Goal: Task Accomplishment & Management: Use online tool/utility

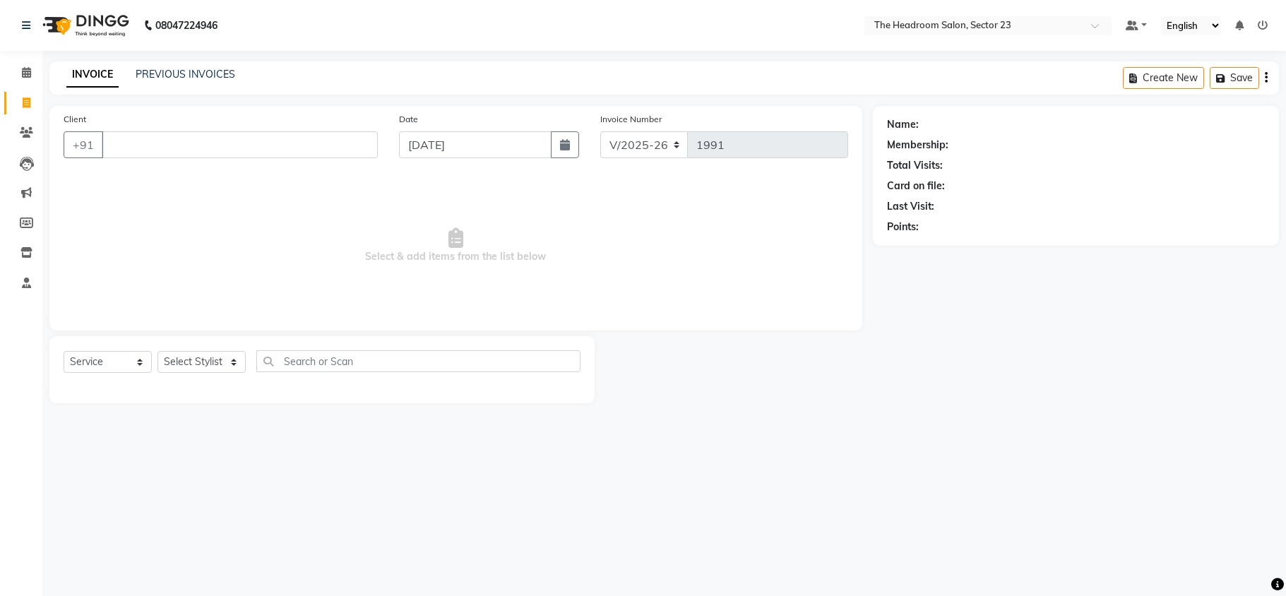
select select "6796"
select select "service"
type input "k"
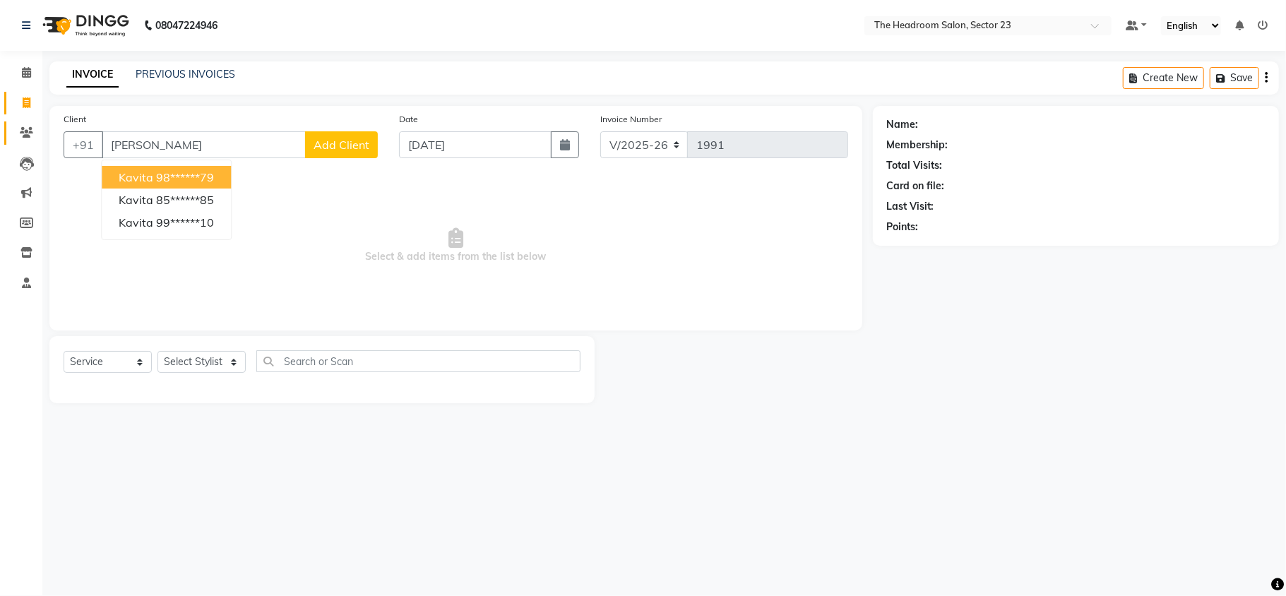
type input "[PERSON_NAME]"
click at [27, 142] on link "Clients" at bounding box center [21, 132] width 34 height 23
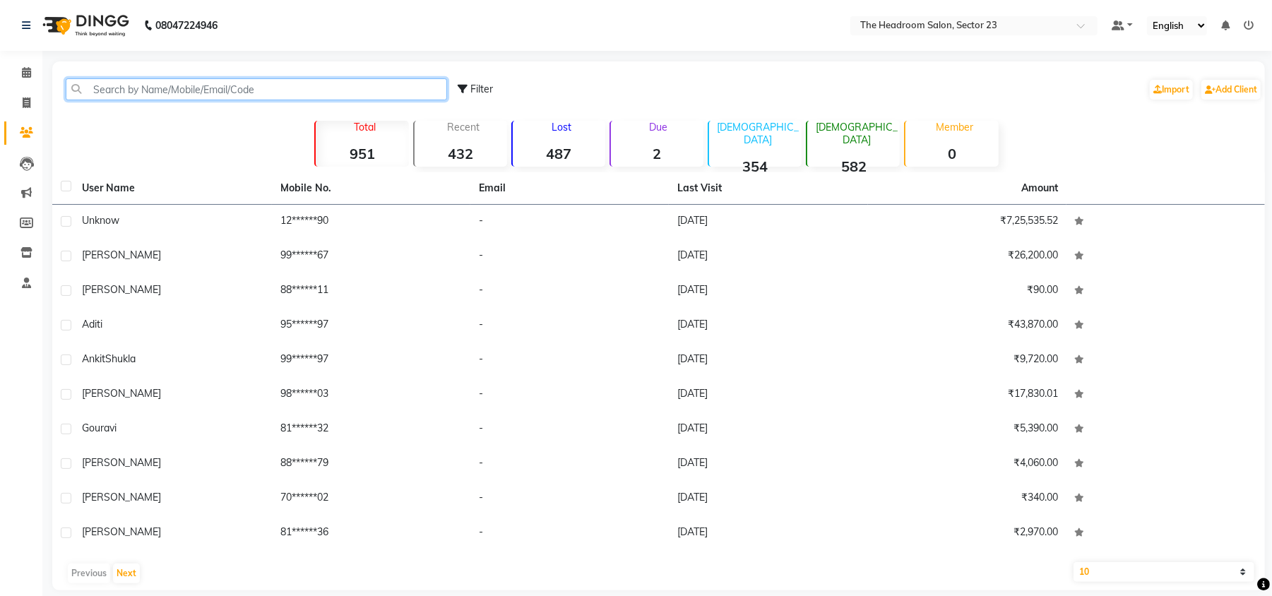
click at [170, 95] on input "text" at bounding box center [256, 89] width 381 height 22
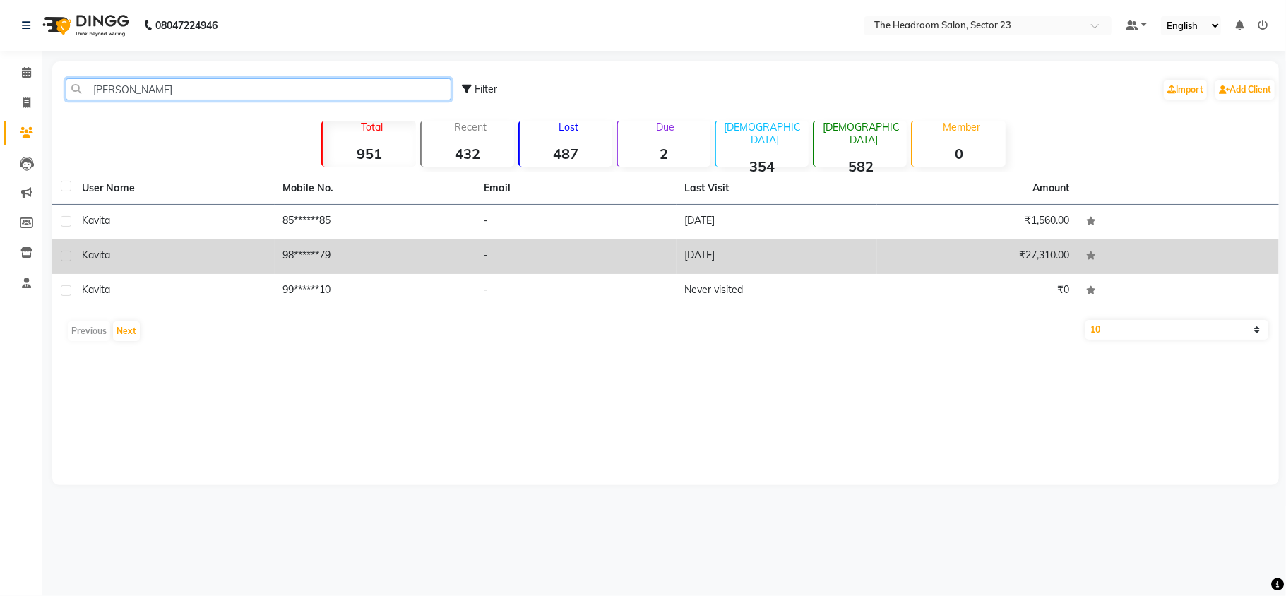
type input "[PERSON_NAME]"
click at [492, 240] on td "-" at bounding box center [575, 256] width 201 height 35
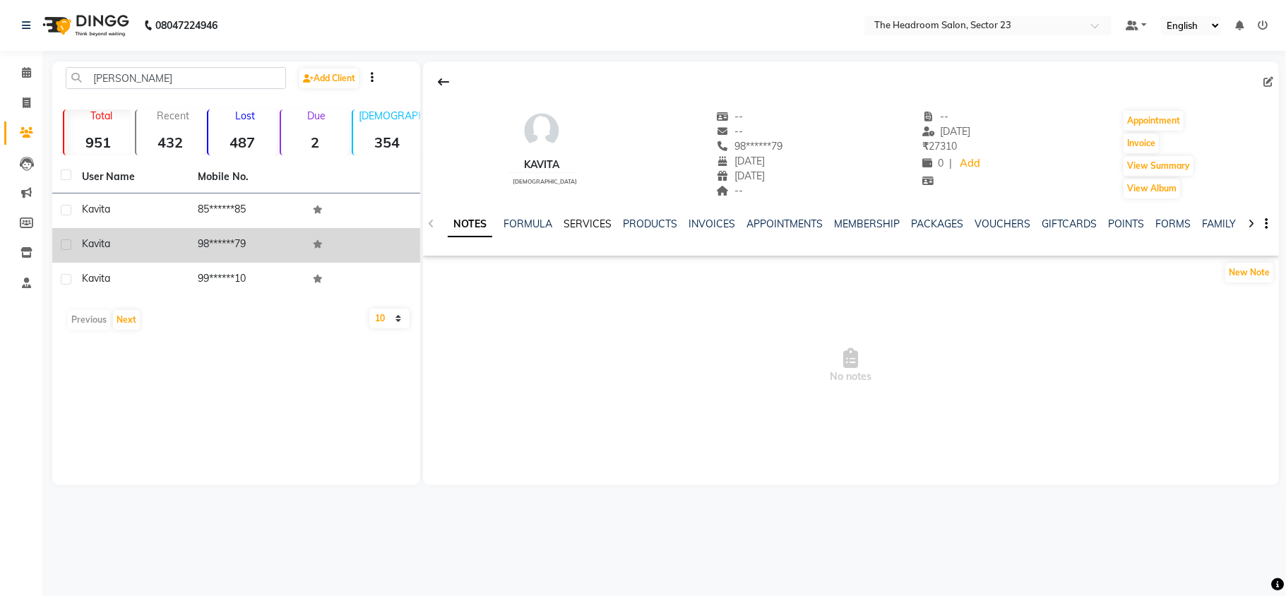
click at [581, 227] on link "SERVICES" at bounding box center [588, 224] width 48 height 13
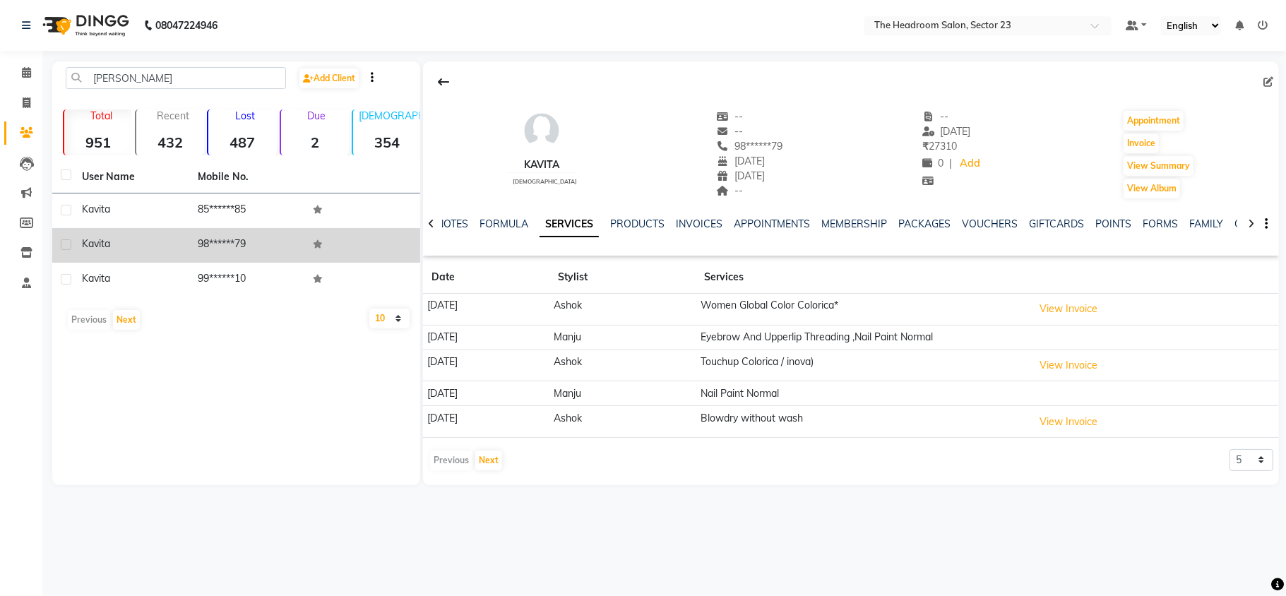
click at [780, 367] on td "Touchup Colorica / inova)" at bounding box center [862, 366] width 333 height 32
click at [1078, 360] on button "View Invoice" at bounding box center [1068, 366] width 71 height 22
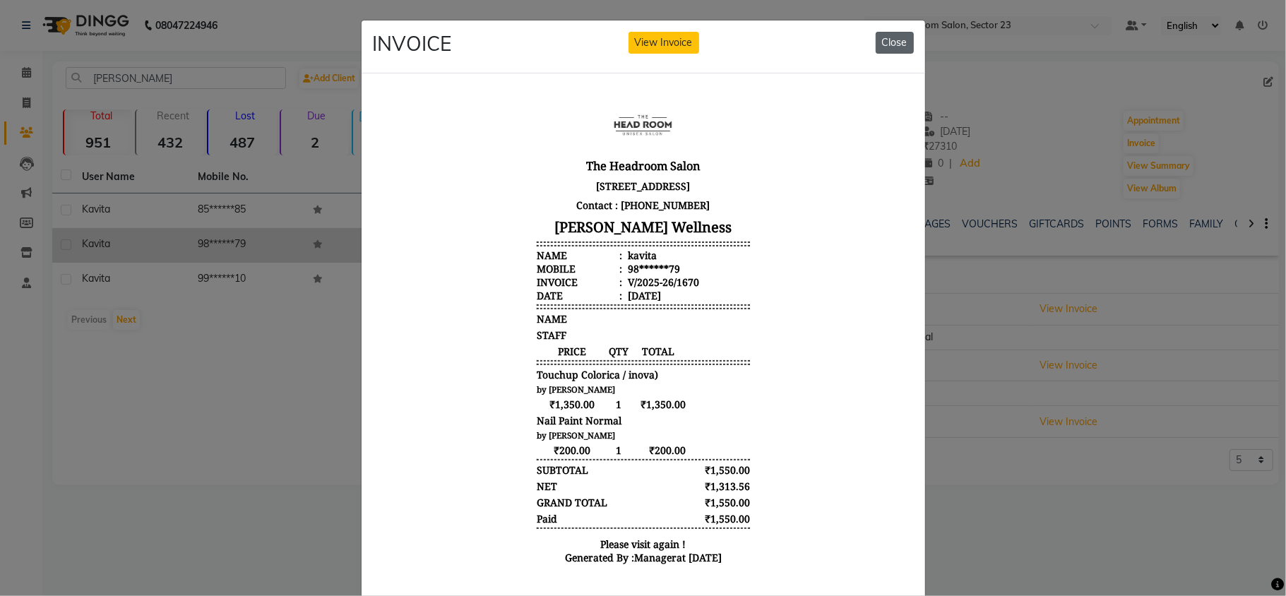
click at [885, 42] on button "Close" at bounding box center [895, 43] width 38 height 22
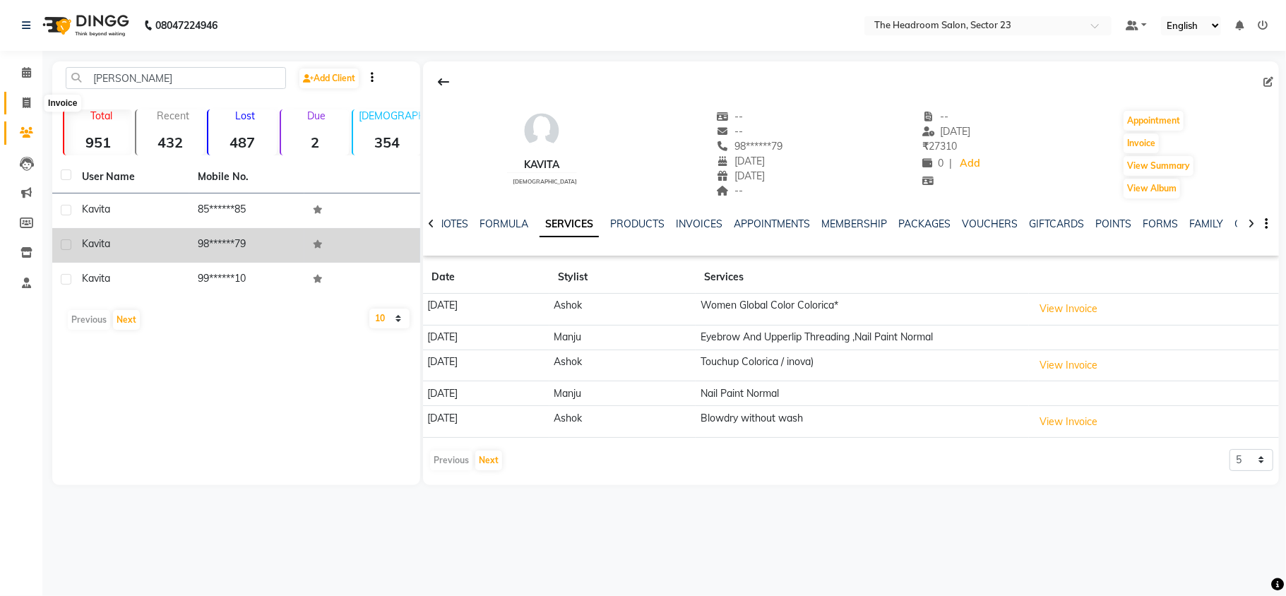
click at [23, 97] on icon at bounding box center [27, 102] width 8 height 11
select select "service"
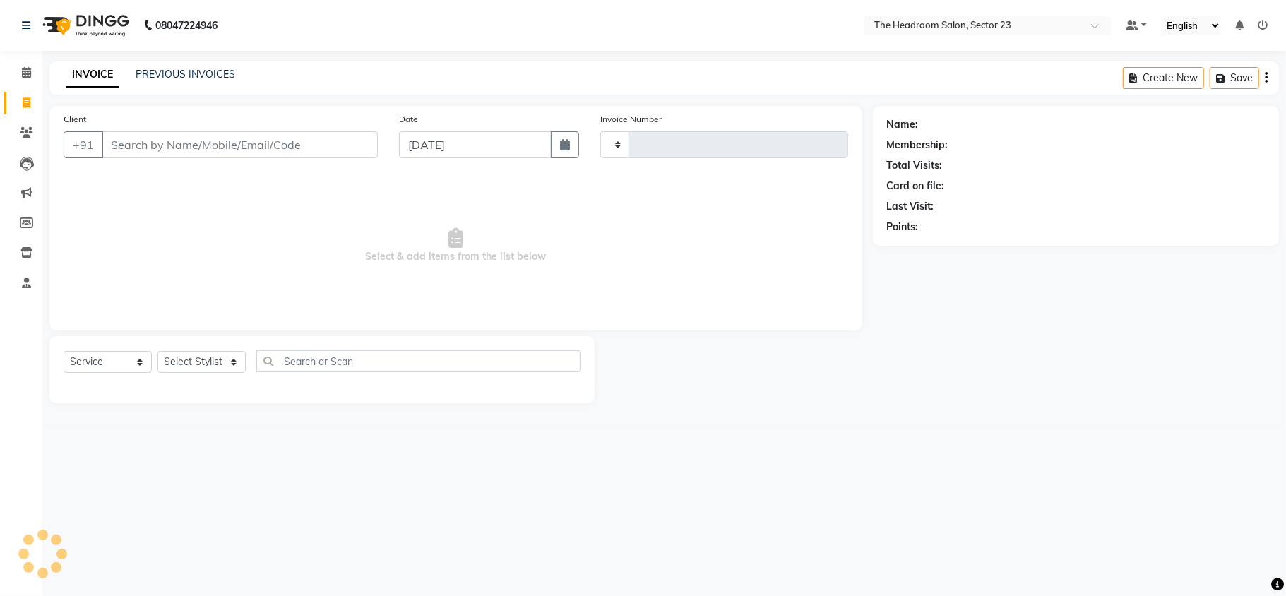
type input "1991"
select select "6796"
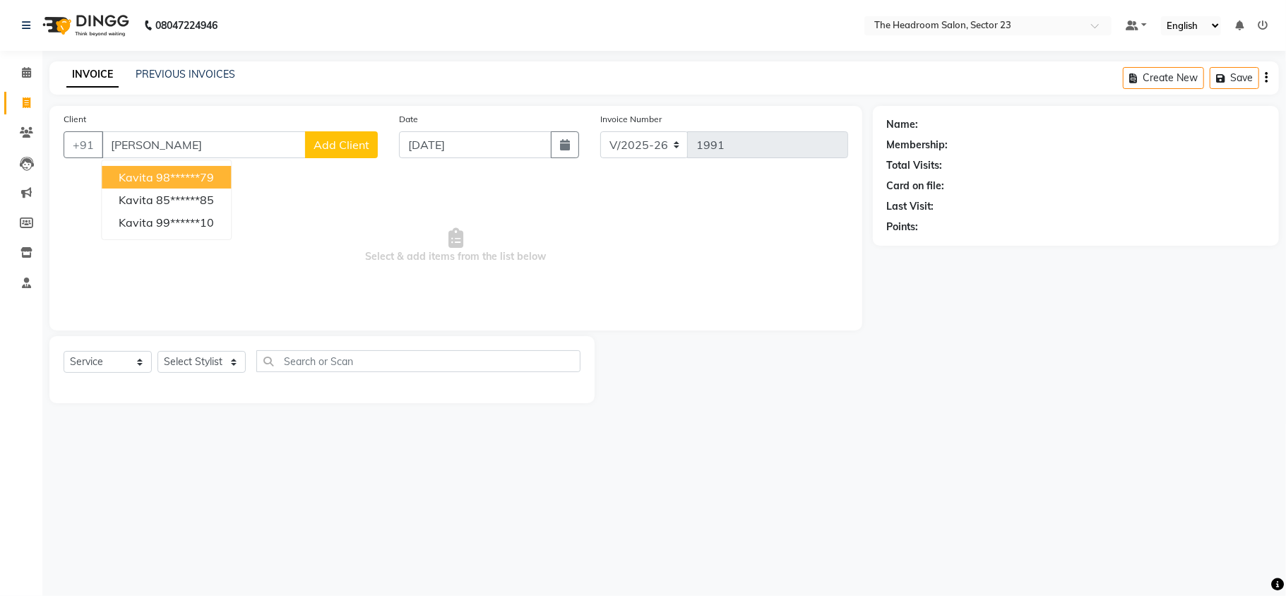
click at [150, 179] on span "kavita" at bounding box center [136, 177] width 35 height 14
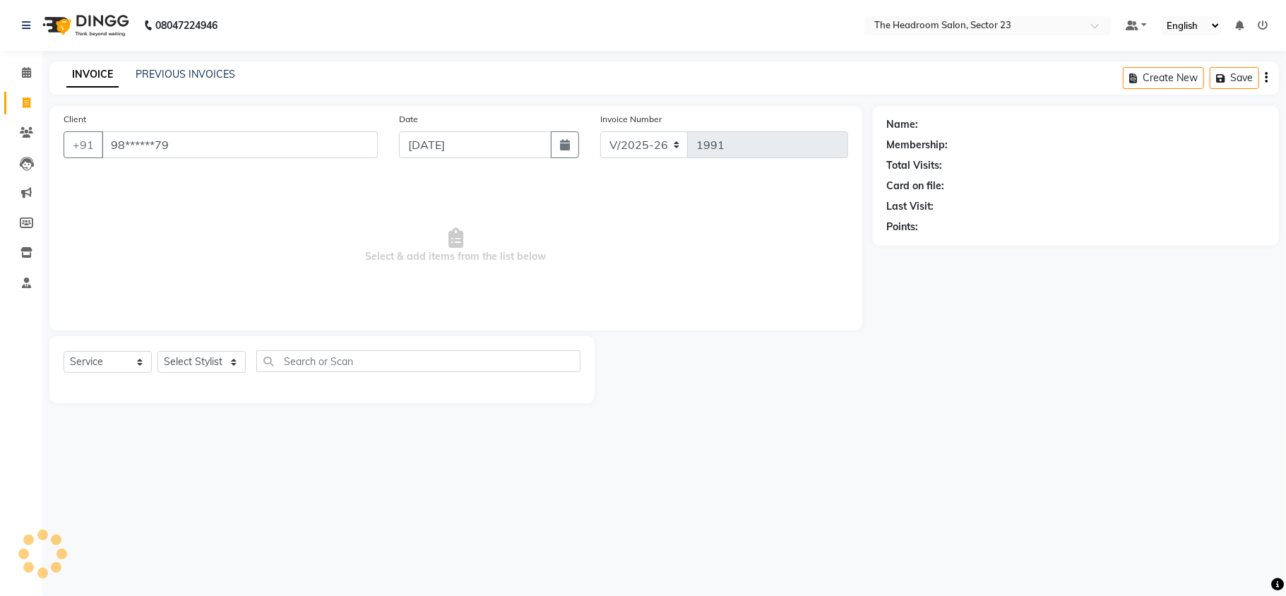
type input "98******79"
click at [205, 360] on select "Select Stylist [PERSON_NAME] [PERSON_NAME] [PERSON_NAME] Manager [PERSON_NAME] …" at bounding box center [202, 362] width 88 height 22
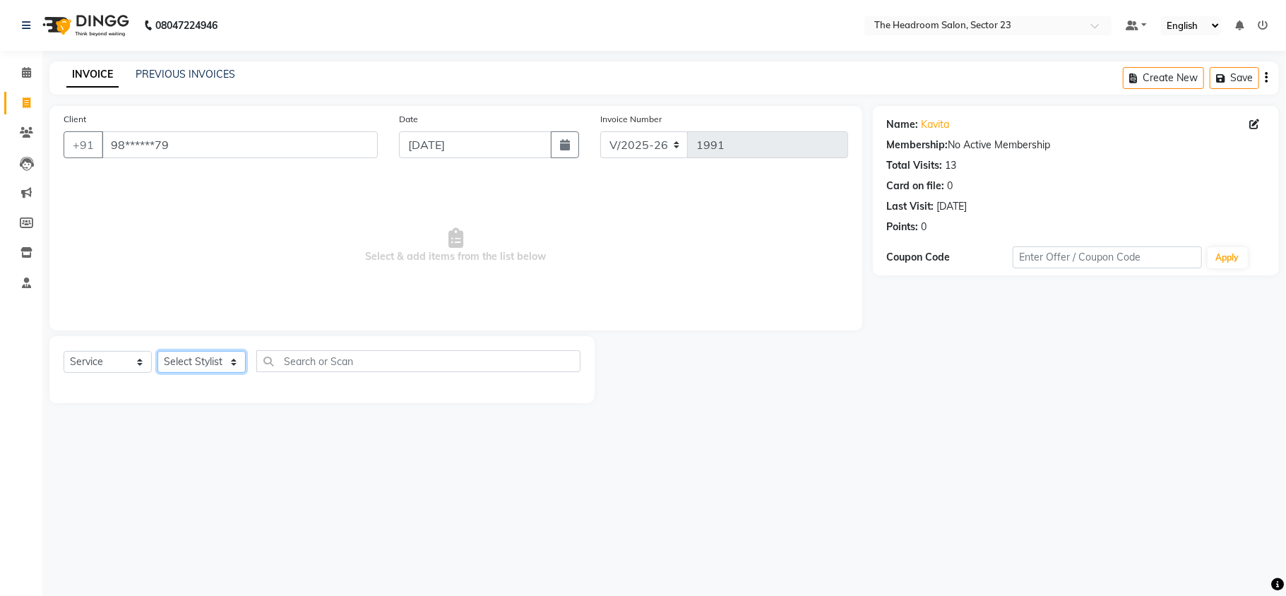
select select "53420"
click at [158, 351] on select "Select Stylist [PERSON_NAME] [PERSON_NAME] [PERSON_NAME] Manager [PERSON_NAME] …" at bounding box center [202, 362] width 88 height 22
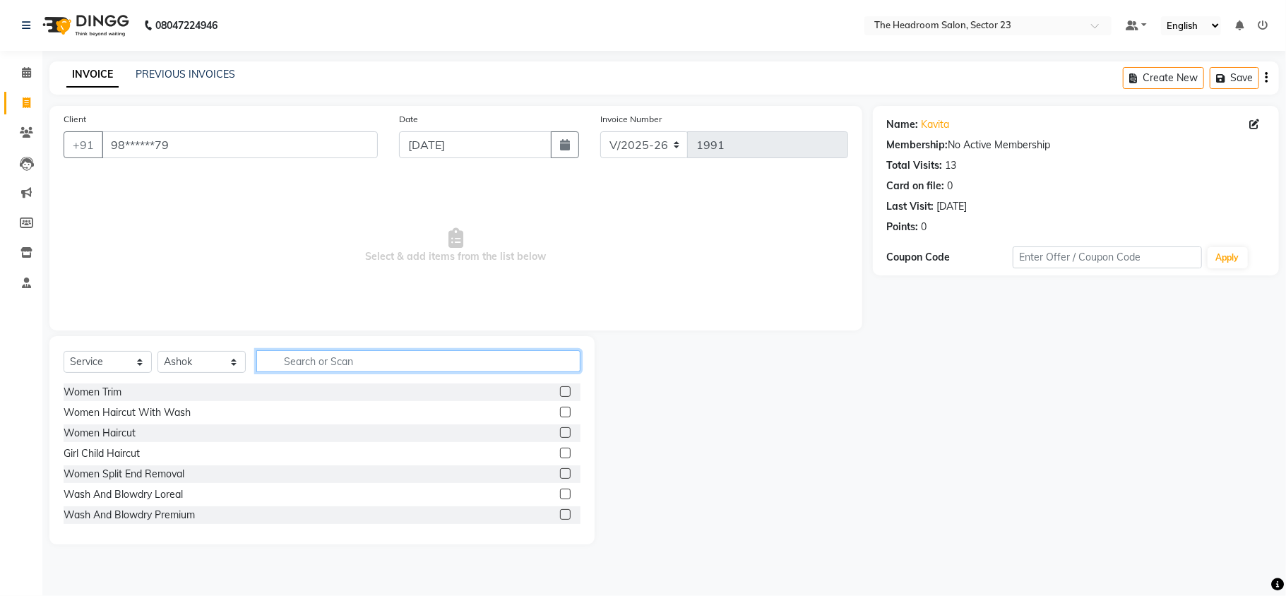
click at [317, 362] on input "text" at bounding box center [418, 361] width 324 height 22
type input "ino"
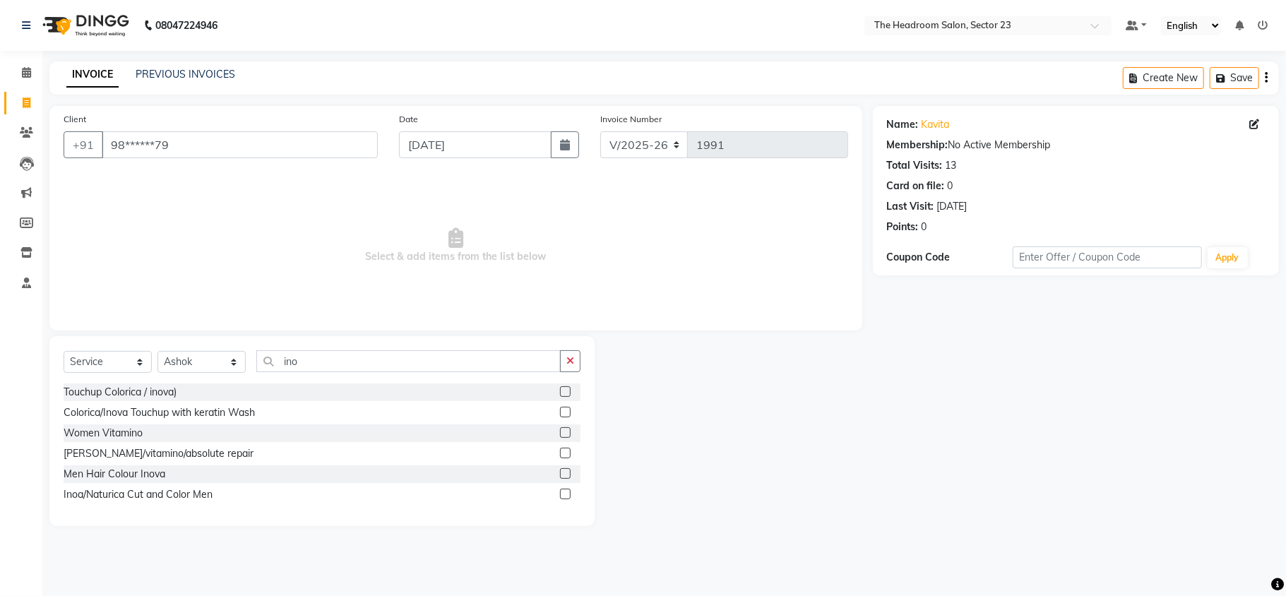
click at [562, 394] on label at bounding box center [565, 391] width 11 height 11
click at [562, 394] on input "checkbox" at bounding box center [564, 392] width 9 height 9
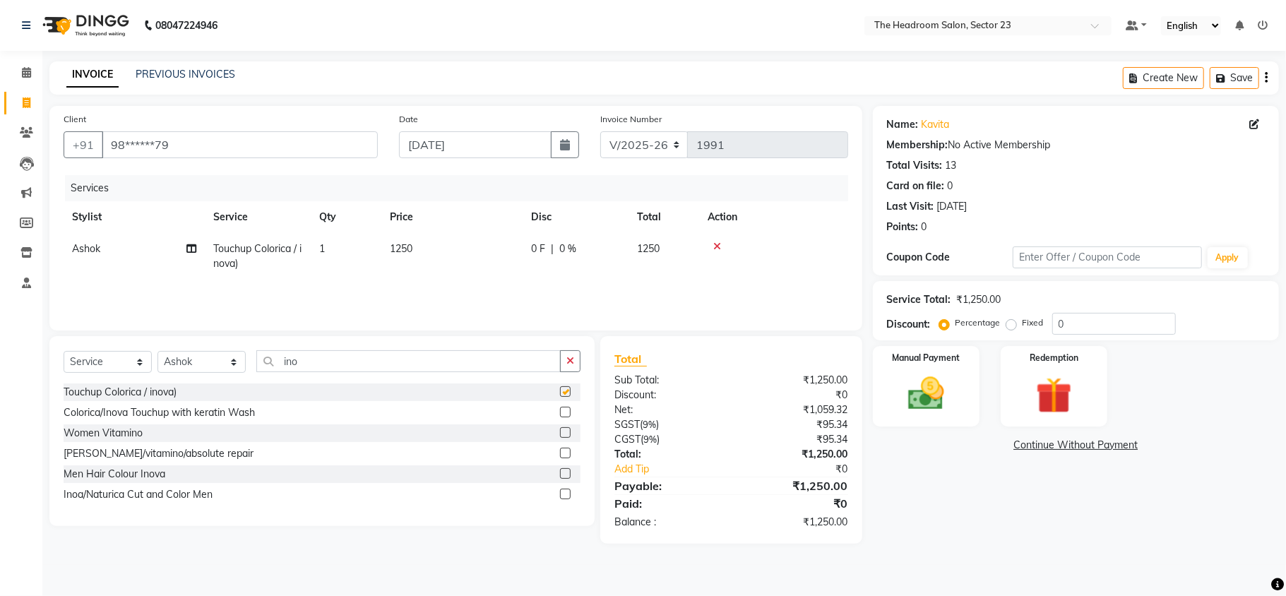
checkbox input "false"
click at [413, 253] on span "1250" at bounding box center [401, 248] width 23 height 13
select select "53420"
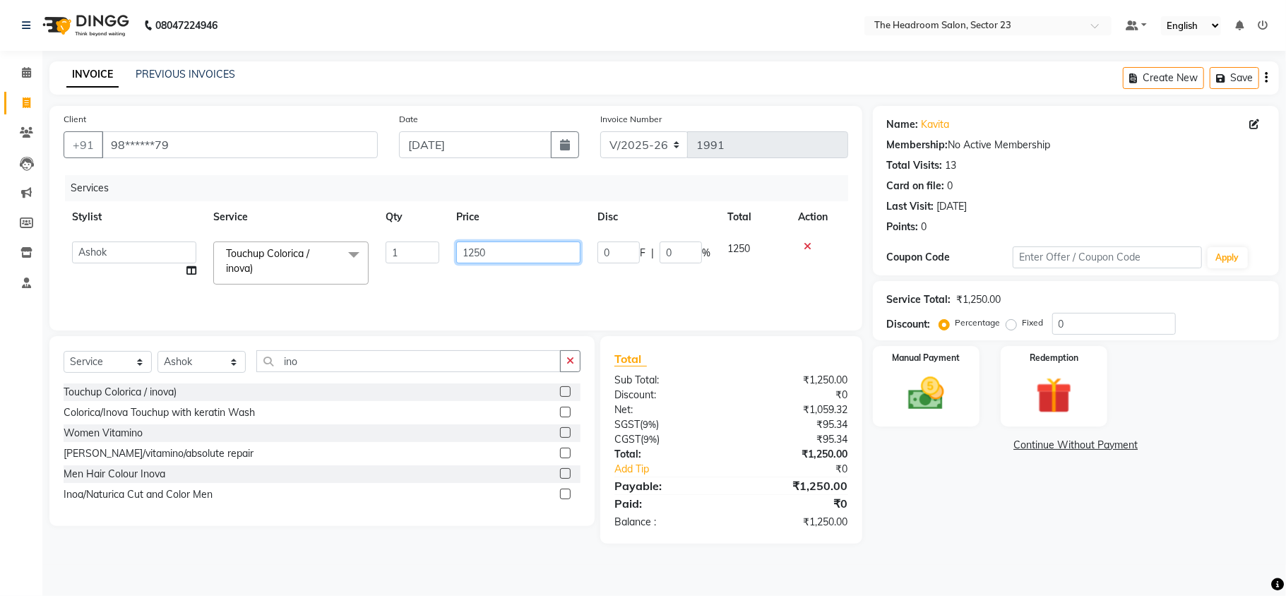
click at [475, 252] on input "1250" at bounding box center [518, 253] width 124 height 22
type input "1350"
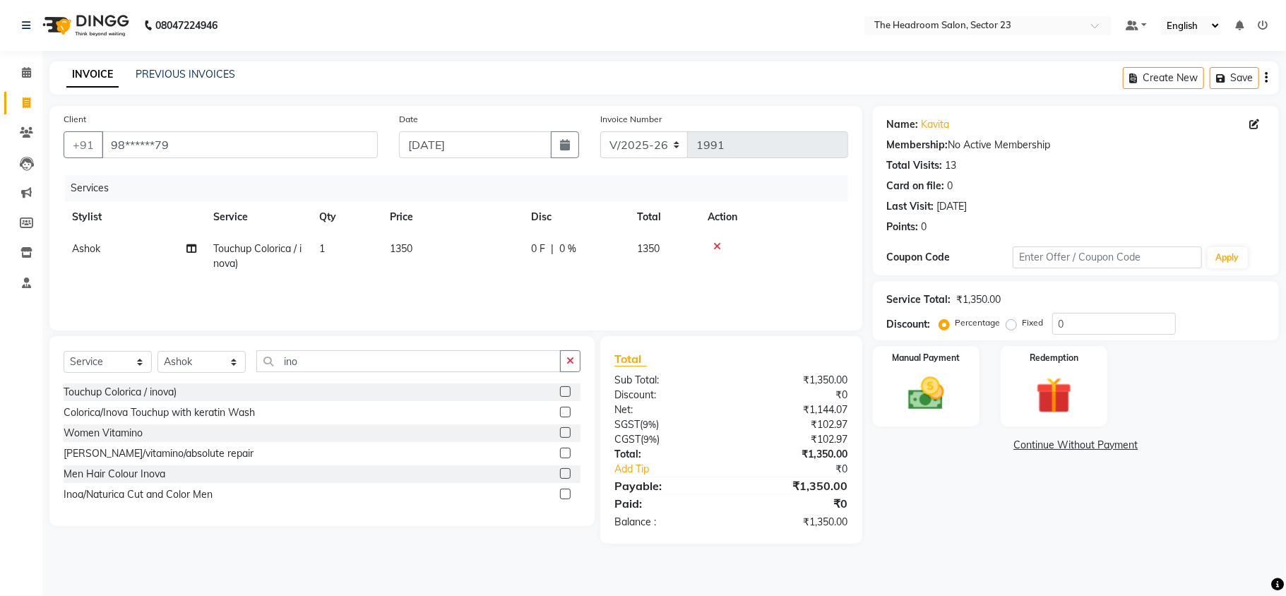
click at [961, 504] on div "Name: [PERSON_NAME] Membership: No Active Membership Total Visits: 13 Card on f…" at bounding box center [1081, 325] width 417 height 438
click at [920, 390] on img at bounding box center [926, 394] width 61 height 44
click at [990, 441] on span "UPI" at bounding box center [986, 446] width 22 height 16
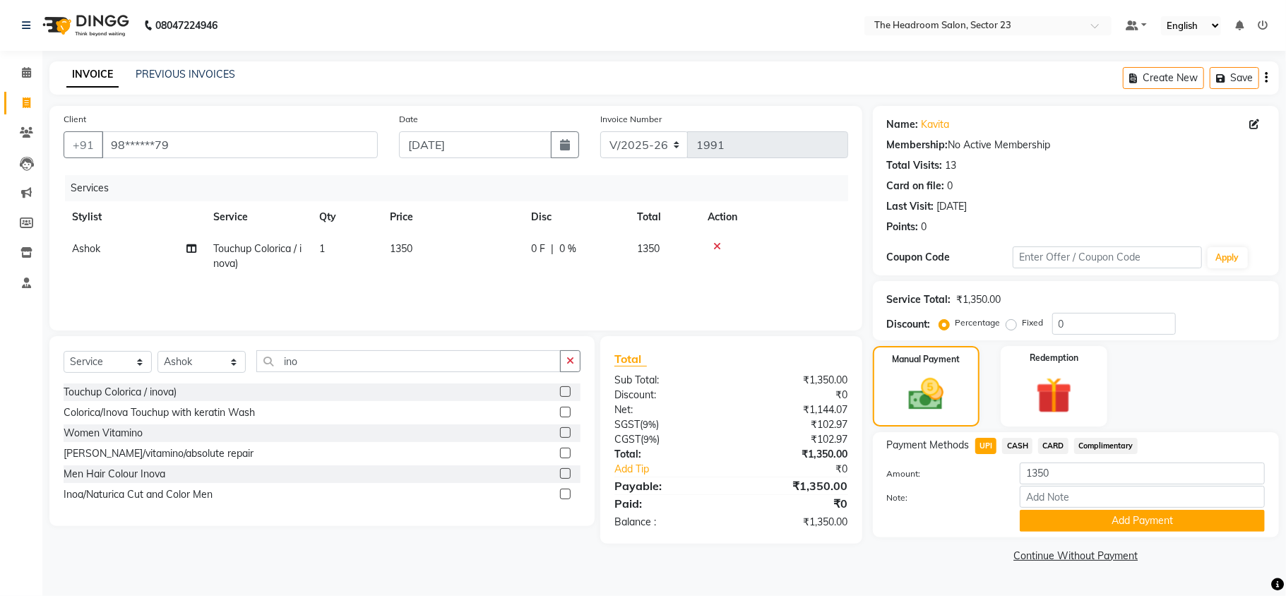
click at [1057, 445] on span "CARD" at bounding box center [1053, 446] width 30 height 16
click at [1151, 521] on button "Add Payment" at bounding box center [1142, 521] width 245 height 22
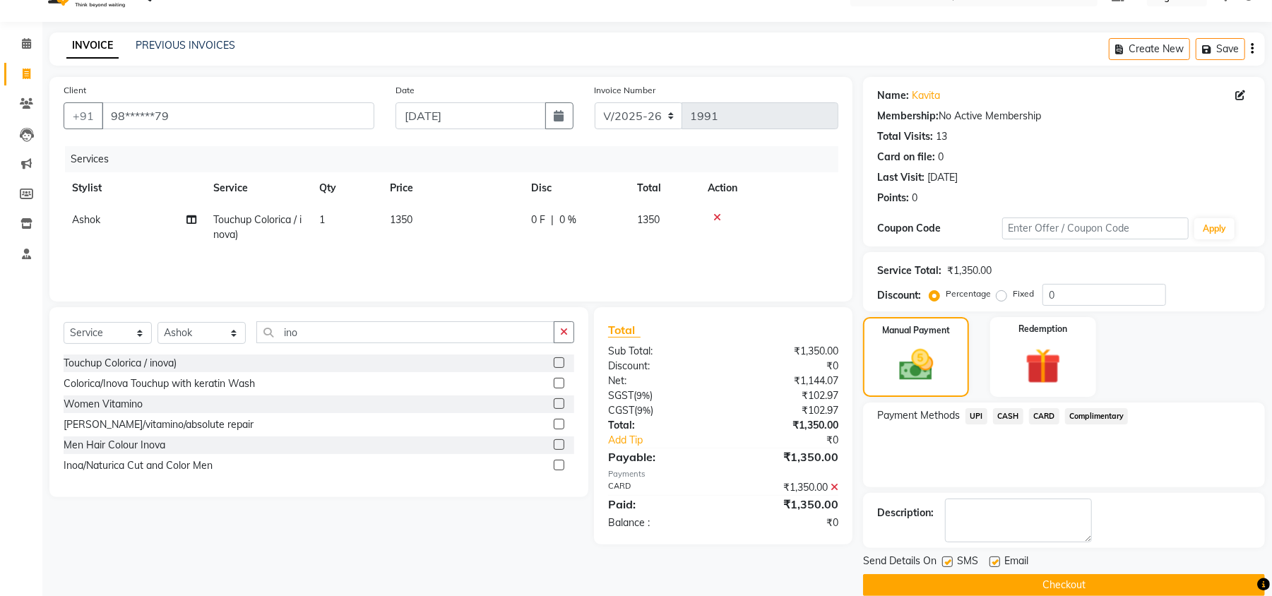
scroll to position [52, 0]
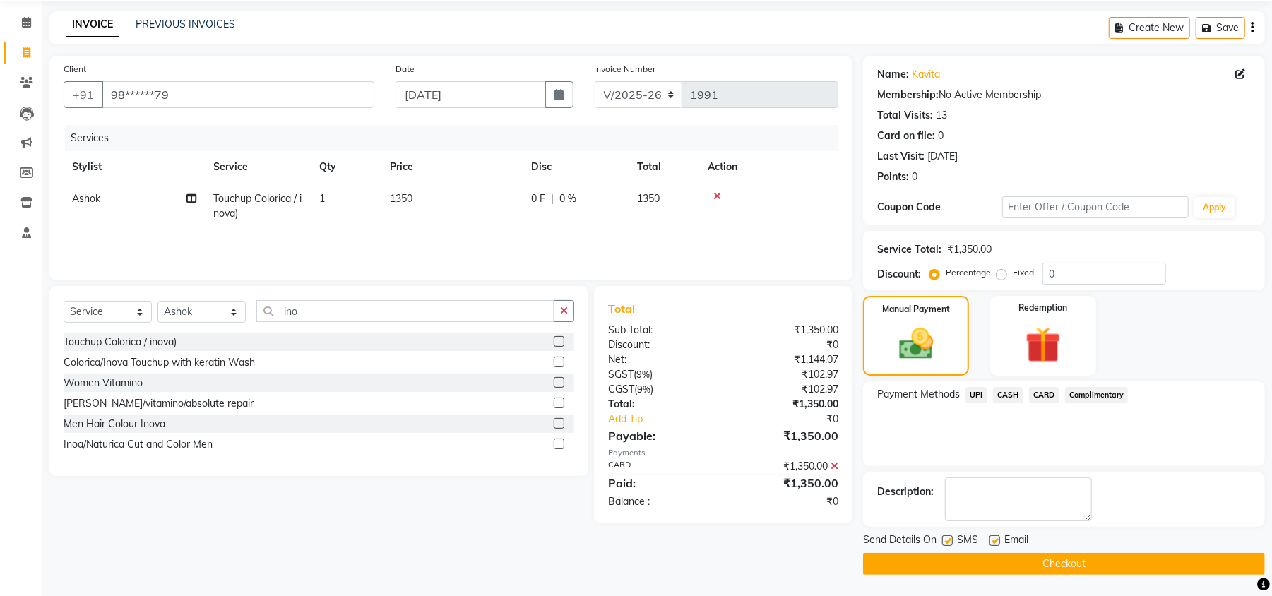
click at [1052, 559] on button "Checkout" at bounding box center [1064, 564] width 402 height 22
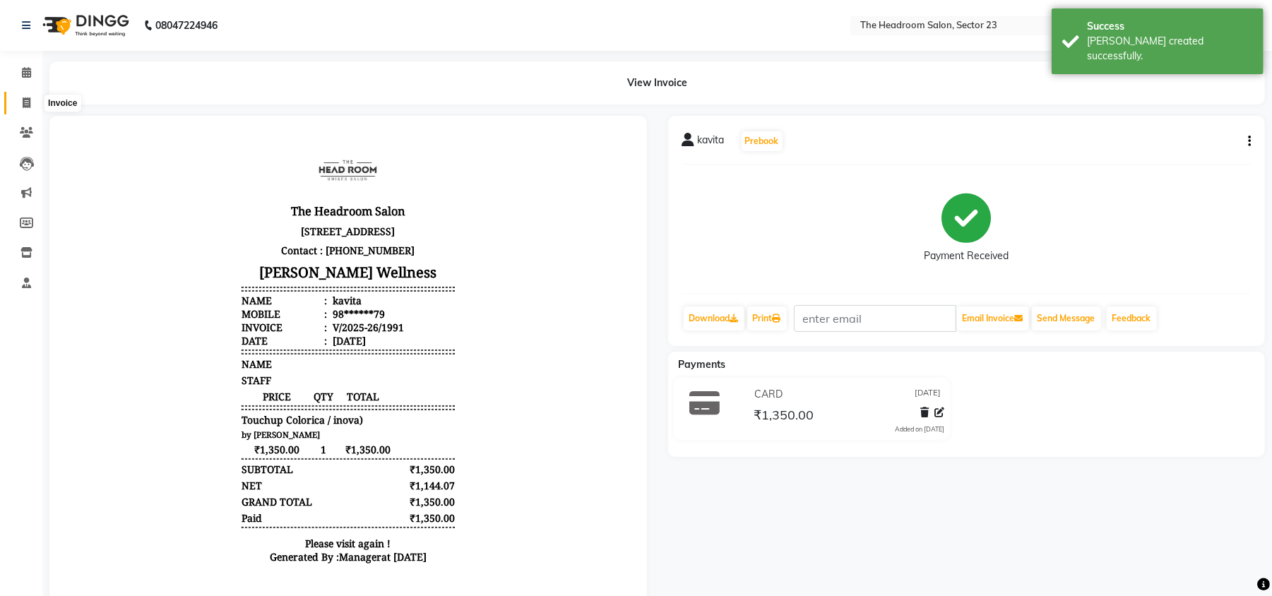
click at [30, 97] on icon at bounding box center [27, 102] width 8 height 11
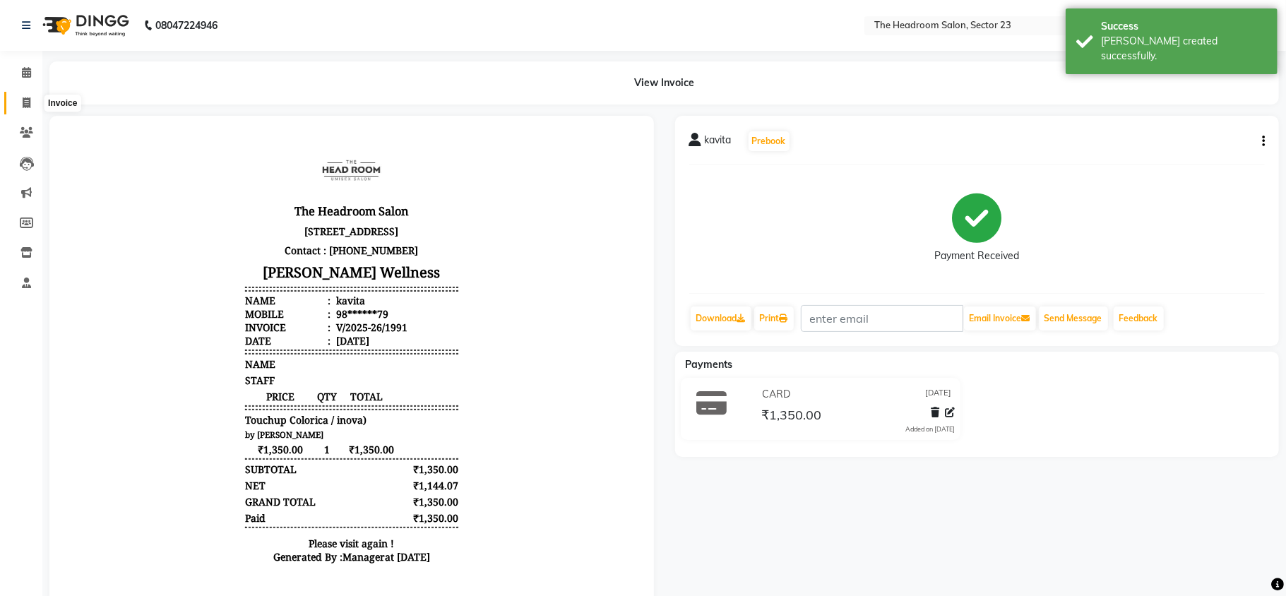
select select "service"
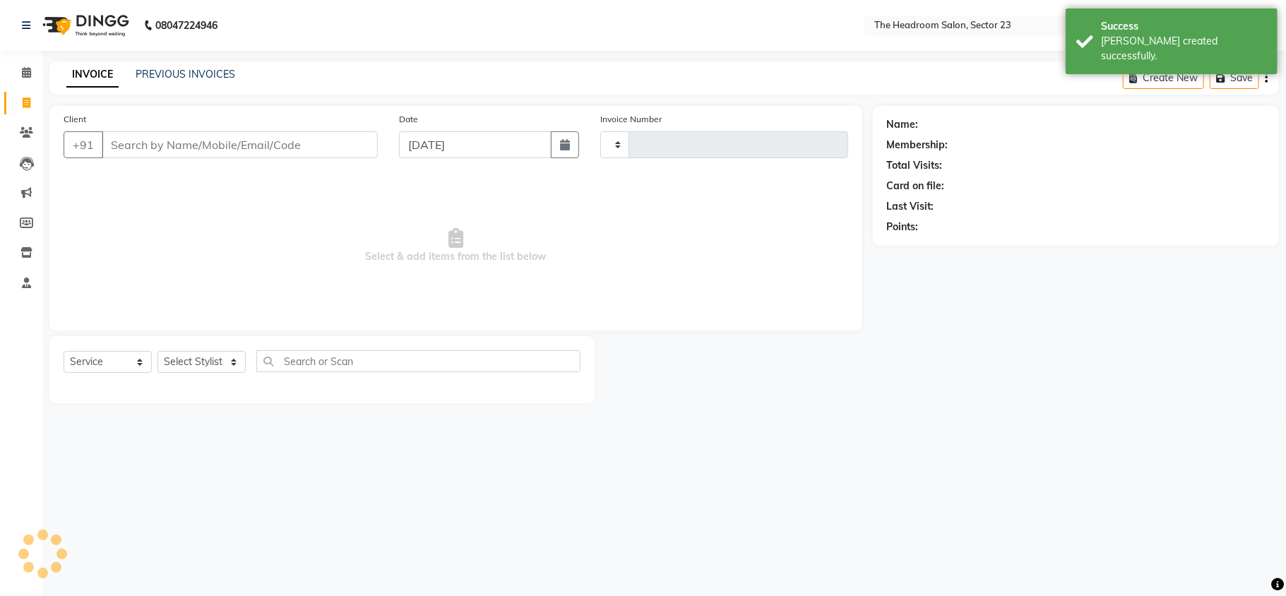
type input "1992"
select select "6796"
click at [194, 150] on input "Client" at bounding box center [240, 144] width 276 height 27
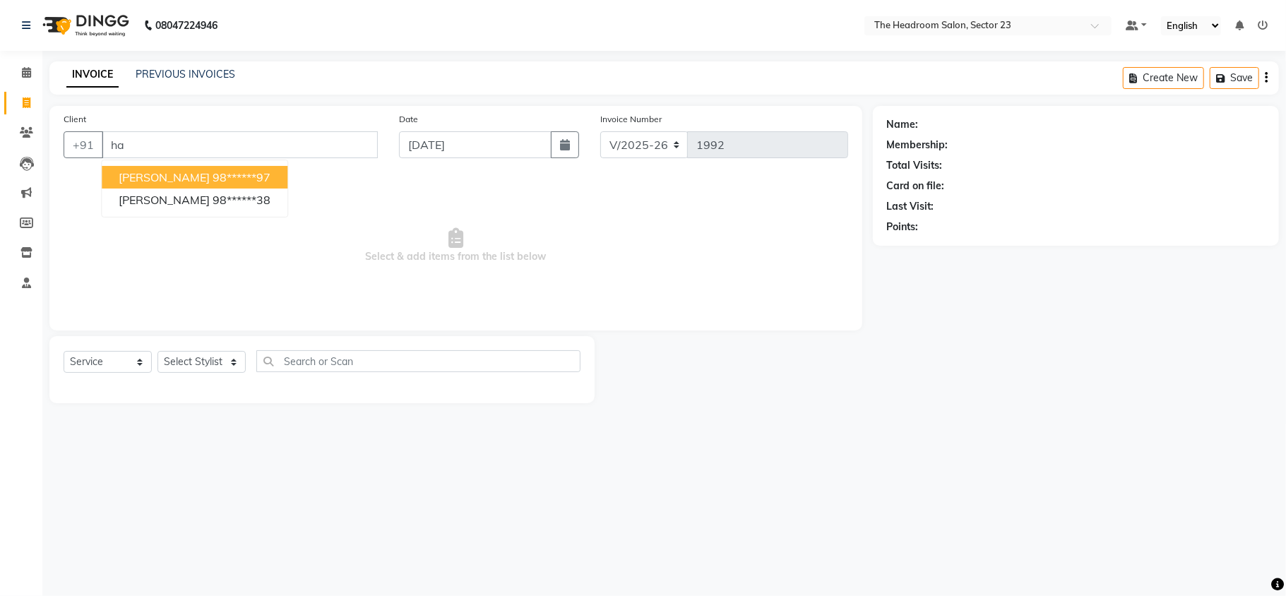
type input "h"
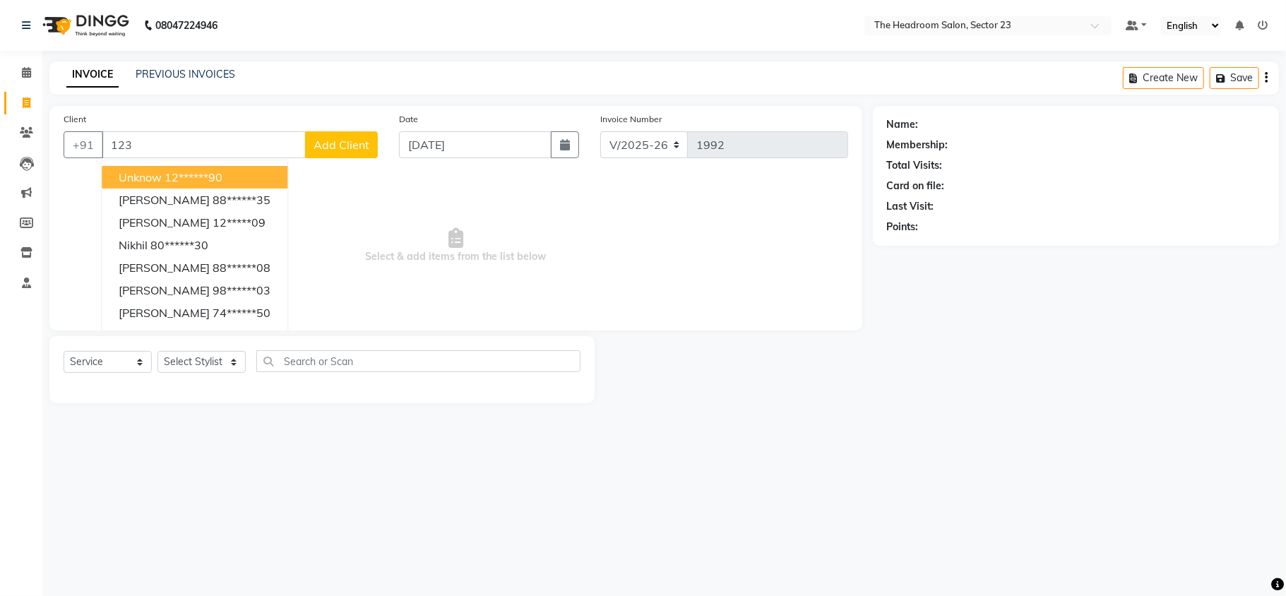
click at [218, 176] on ngb-highlight "12******90" at bounding box center [194, 177] width 58 height 14
type input "12******90"
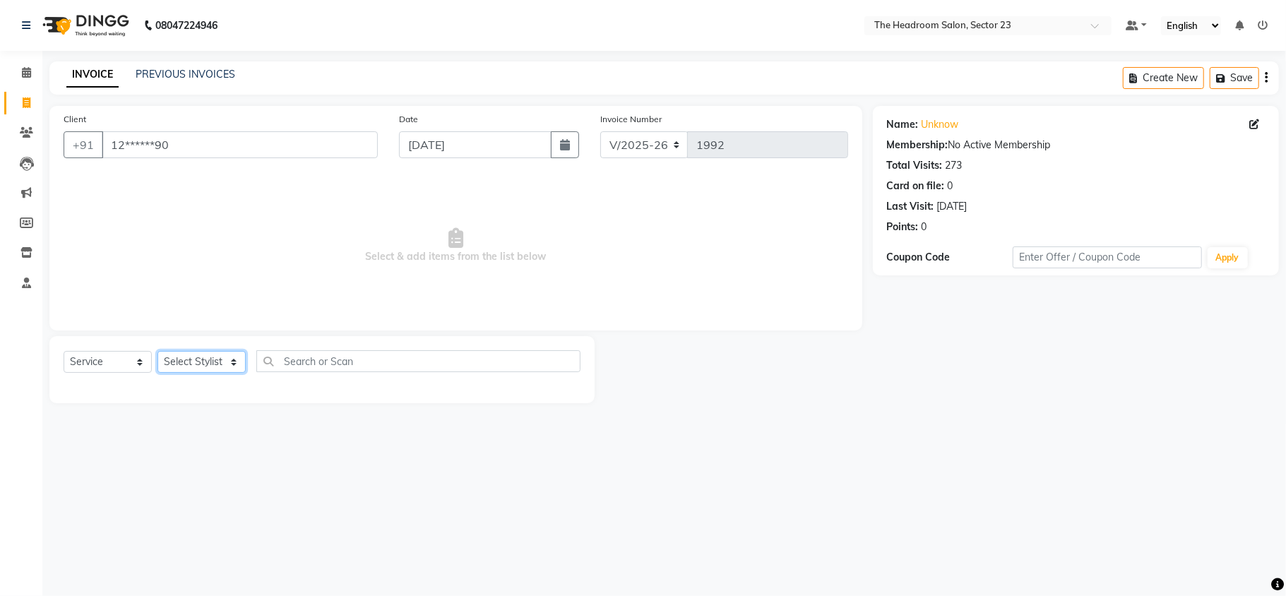
click at [198, 360] on select "Select Stylist [PERSON_NAME] [PERSON_NAME] [PERSON_NAME] Manager [PERSON_NAME] …" at bounding box center [202, 362] width 88 height 22
select select "53420"
click at [158, 351] on select "Select Stylist [PERSON_NAME] [PERSON_NAME] [PERSON_NAME] Manager [PERSON_NAME] …" at bounding box center [202, 362] width 88 height 22
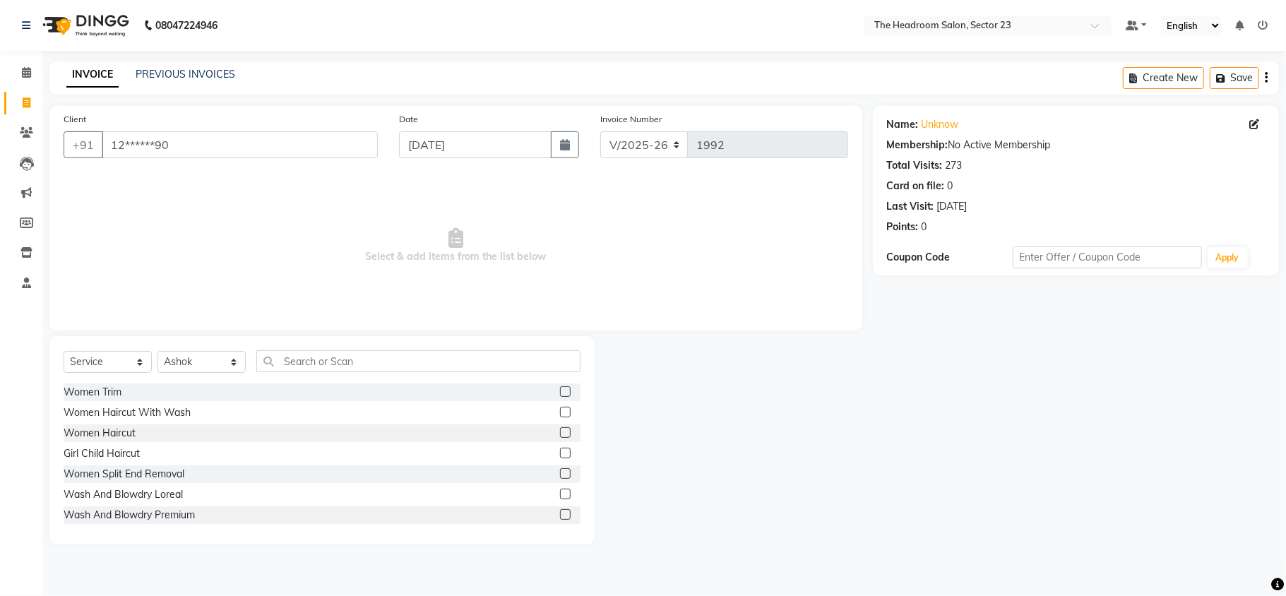
click at [560, 390] on label at bounding box center [565, 391] width 11 height 11
click at [560, 390] on input "checkbox" at bounding box center [564, 392] width 9 height 9
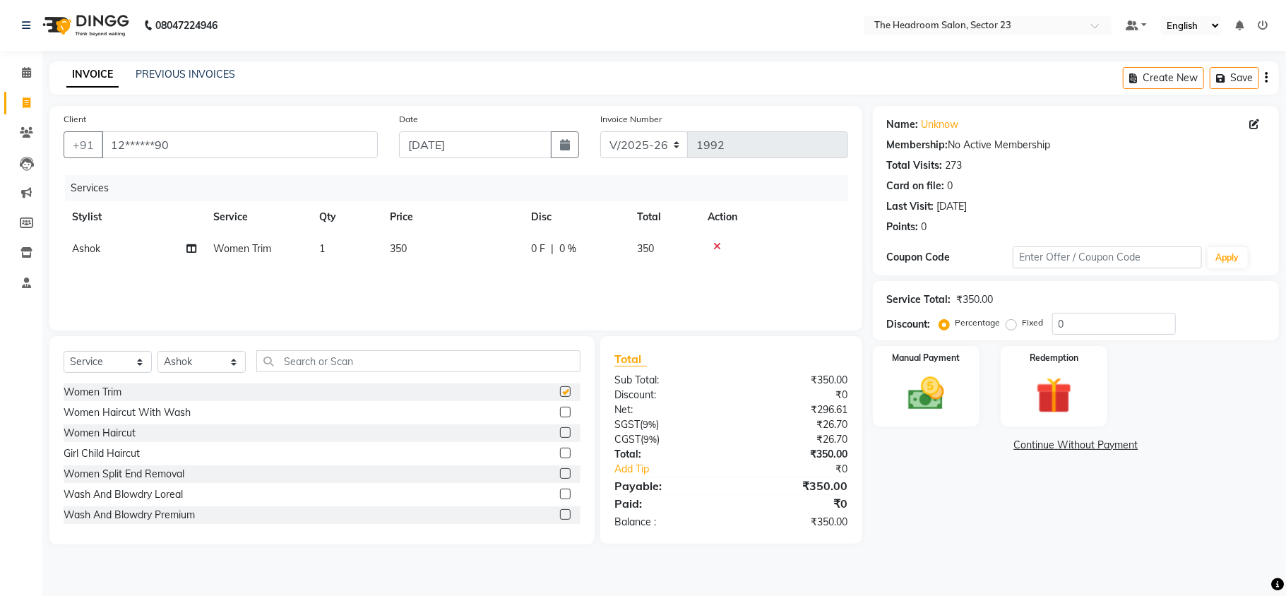
checkbox input "false"
click at [716, 244] on icon at bounding box center [717, 247] width 8 height 10
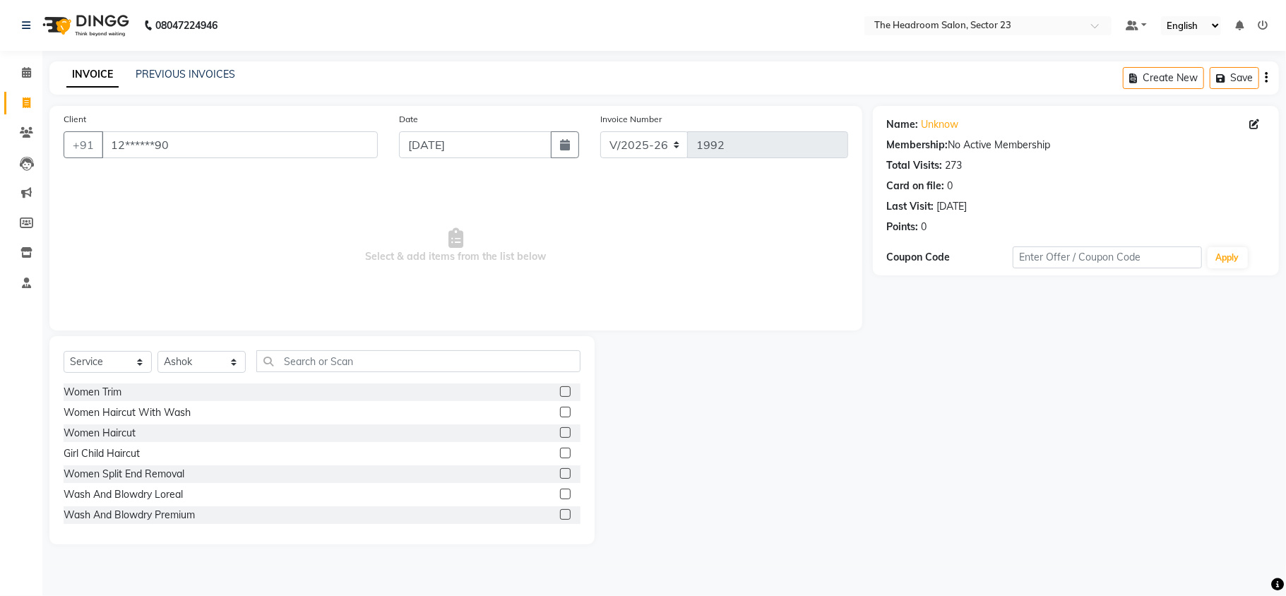
click at [560, 413] on label at bounding box center [565, 412] width 11 height 11
click at [560, 413] on input "checkbox" at bounding box center [564, 412] width 9 height 9
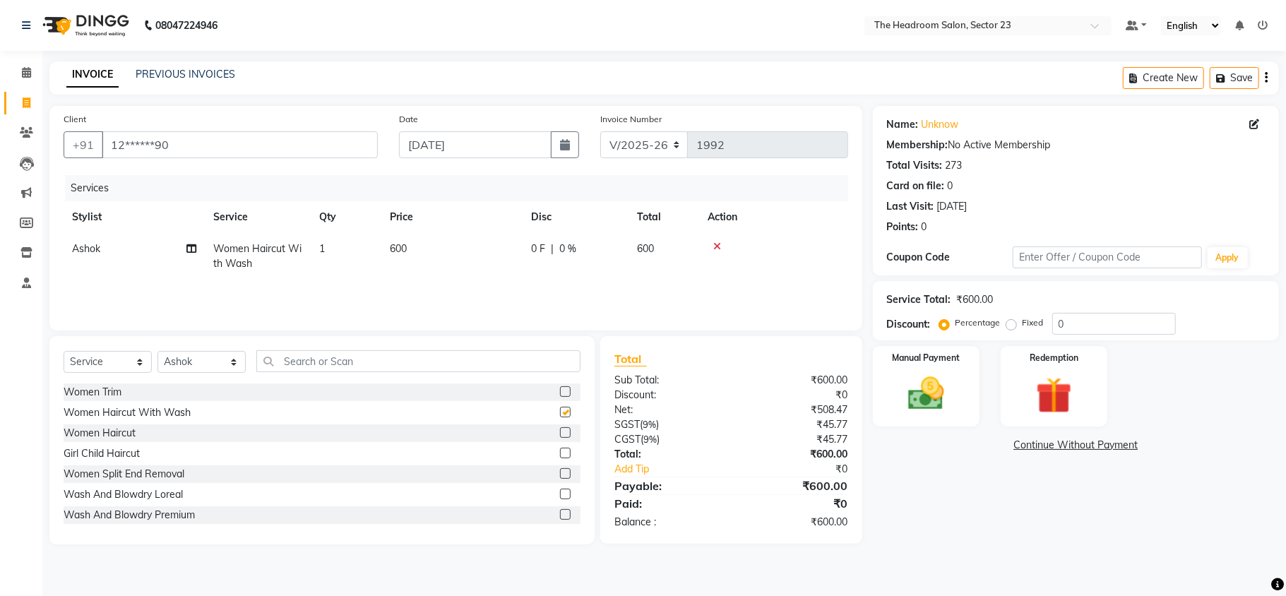
checkbox input "false"
click at [391, 253] on span "600" at bounding box center [398, 248] width 17 height 13
select select "53420"
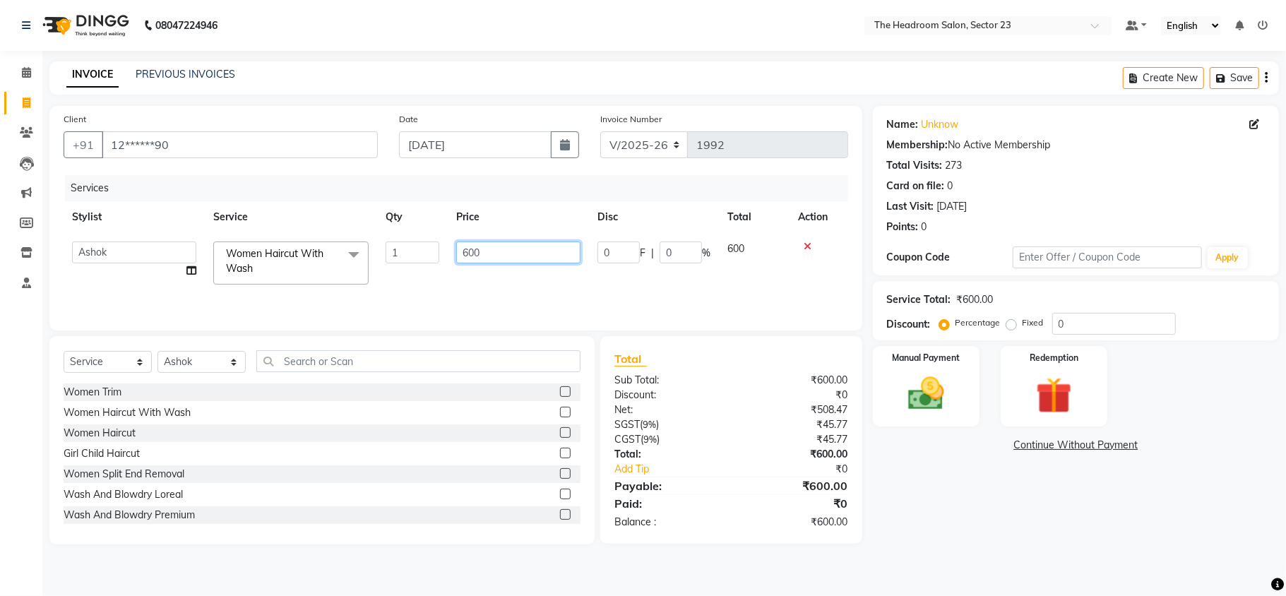
click at [468, 250] on input "600" at bounding box center [518, 253] width 124 height 22
type input "500"
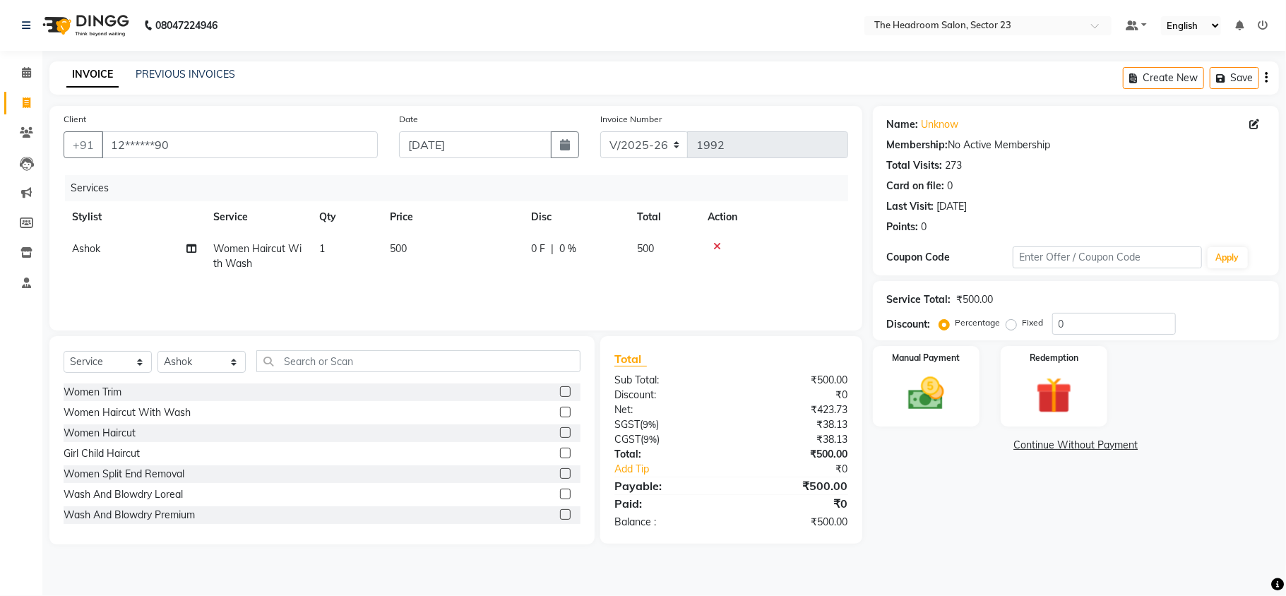
click at [952, 521] on div "Name: Unknow Membership: No Active Membership Total Visits: 273 Card on file: 0…" at bounding box center [1081, 325] width 417 height 439
click at [913, 388] on img at bounding box center [926, 394] width 61 height 44
click at [978, 449] on span "UPI" at bounding box center [986, 446] width 22 height 16
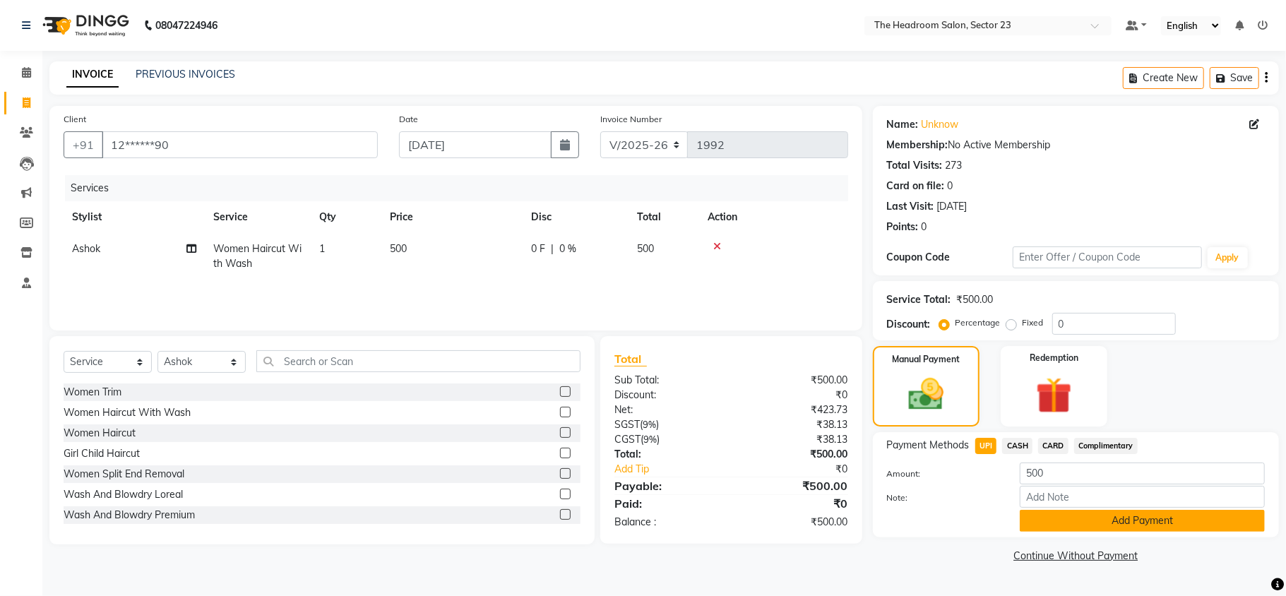
click at [1193, 526] on button "Add Payment" at bounding box center [1142, 521] width 245 height 22
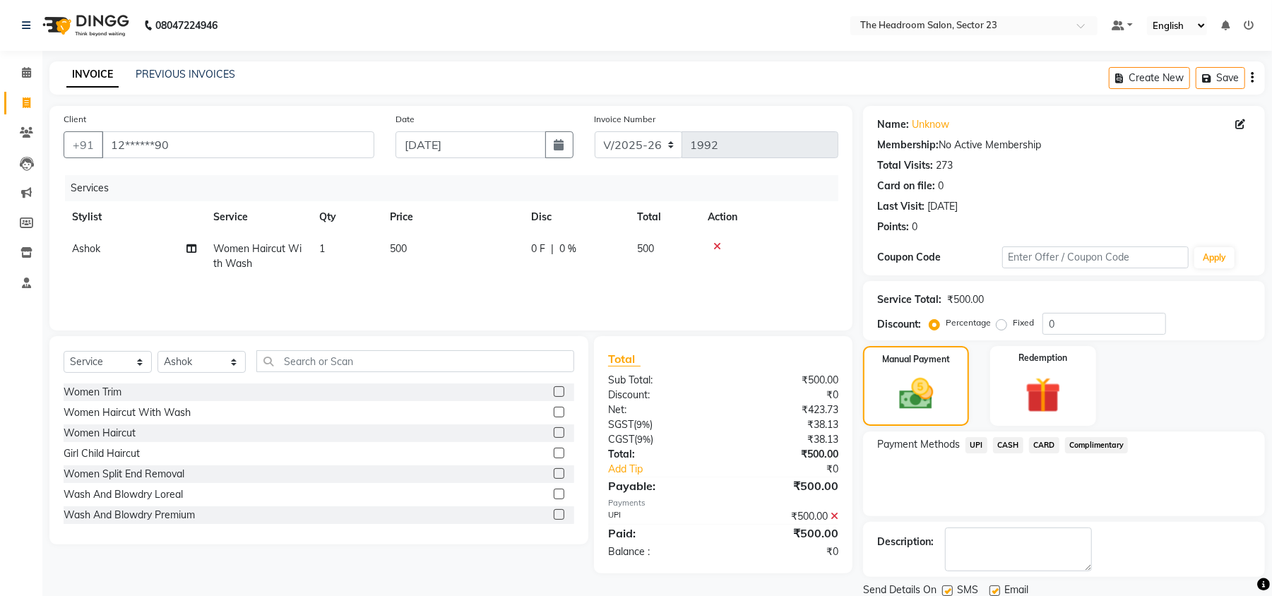
scroll to position [52, 0]
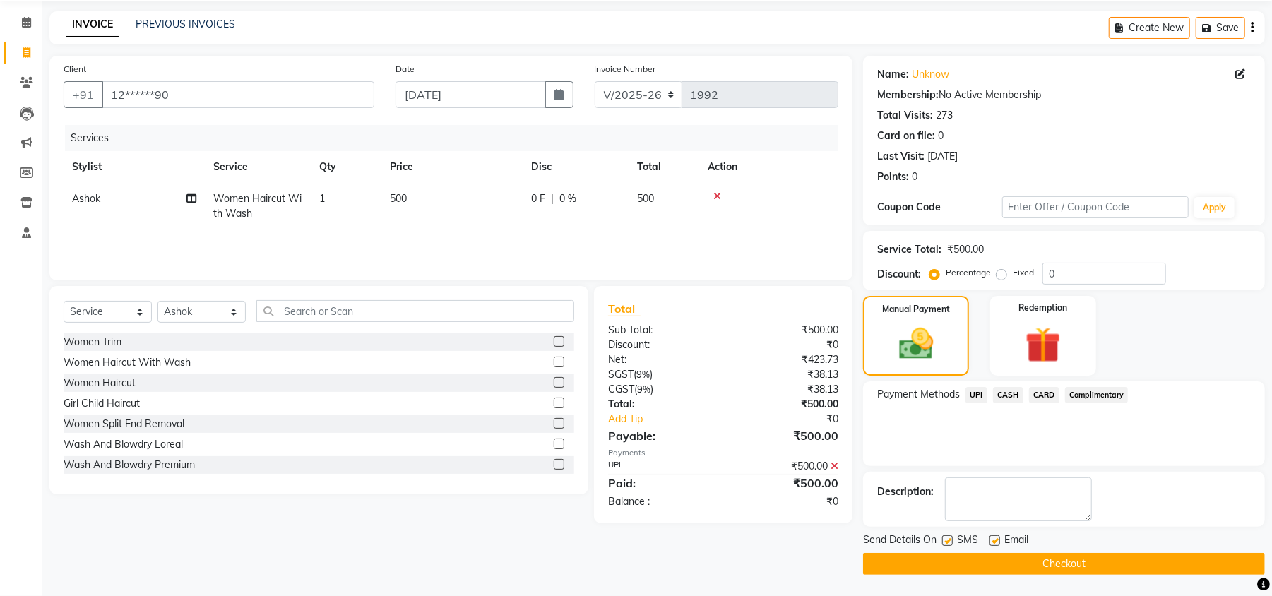
click at [1111, 558] on button "Checkout" at bounding box center [1064, 564] width 402 height 22
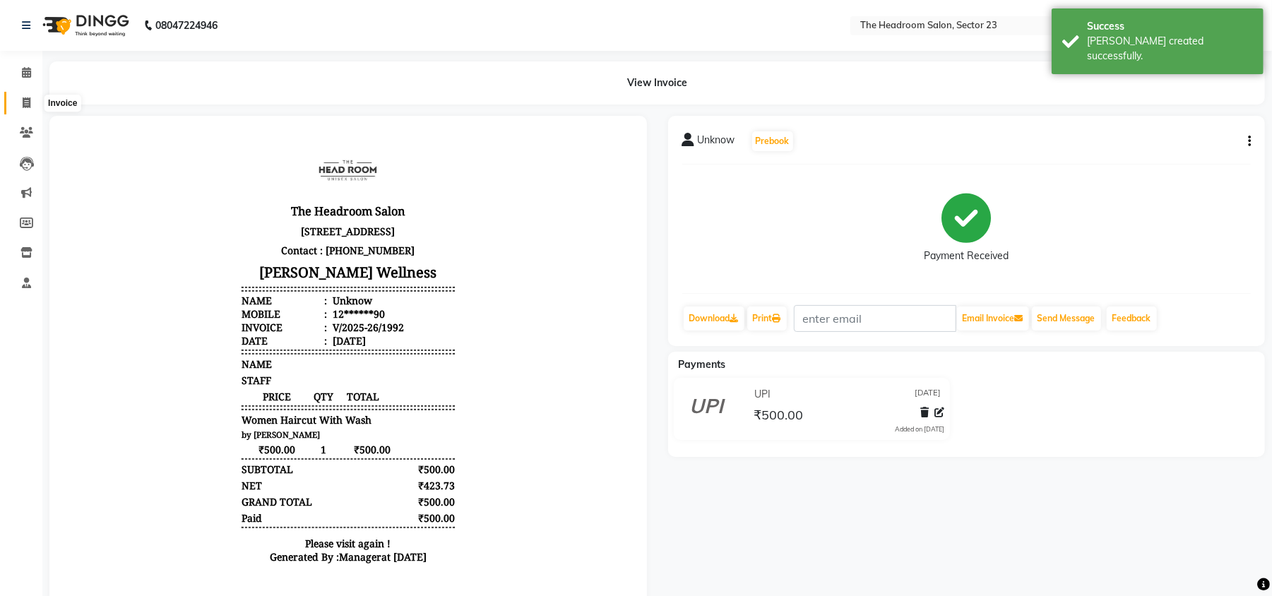
click at [16, 99] on span at bounding box center [26, 103] width 25 height 16
select select "service"
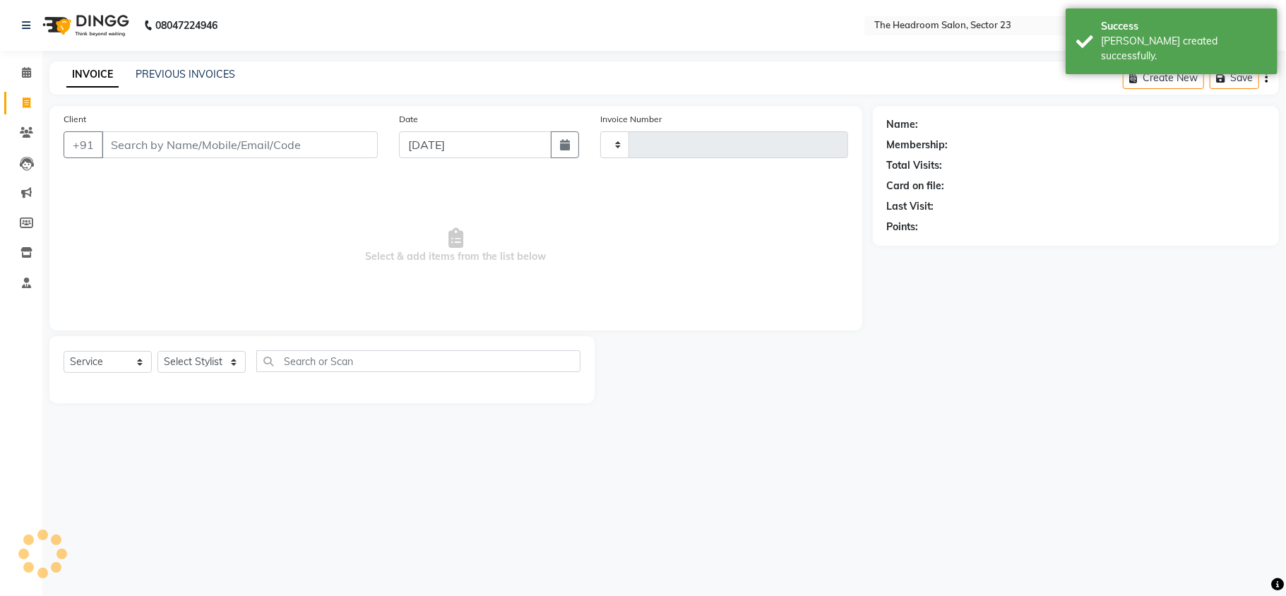
type input "1993"
select select "6796"
click at [195, 144] on input "Client" at bounding box center [240, 144] width 276 height 27
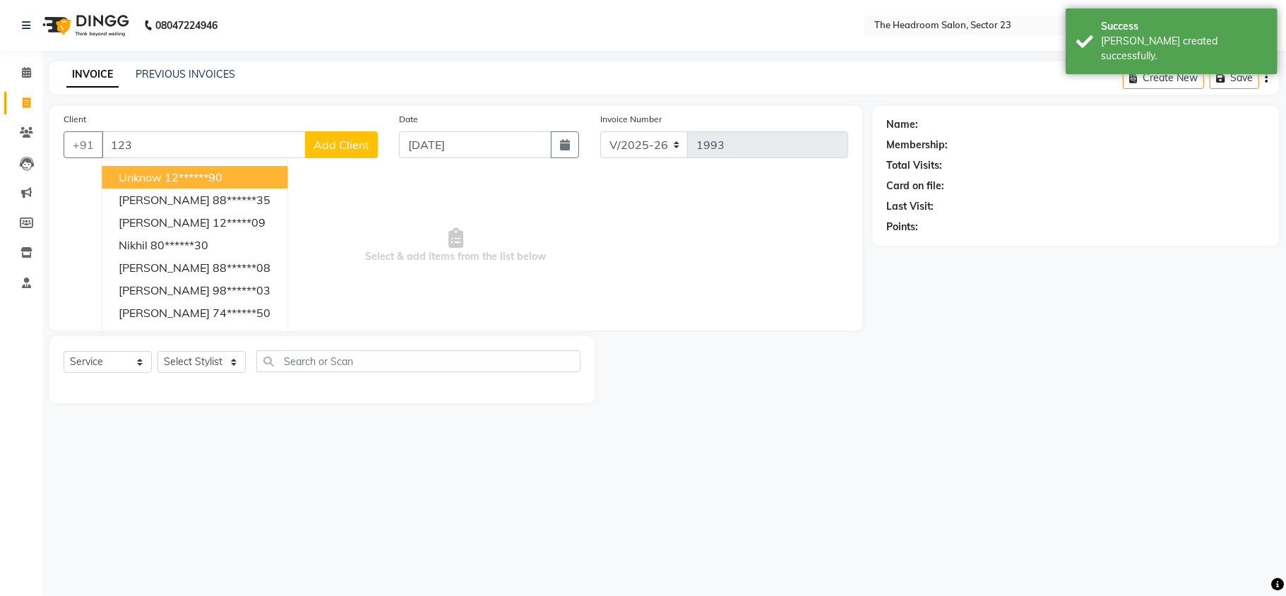
click at [190, 182] on ngb-highlight "12******90" at bounding box center [194, 177] width 58 height 14
type input "12******90"
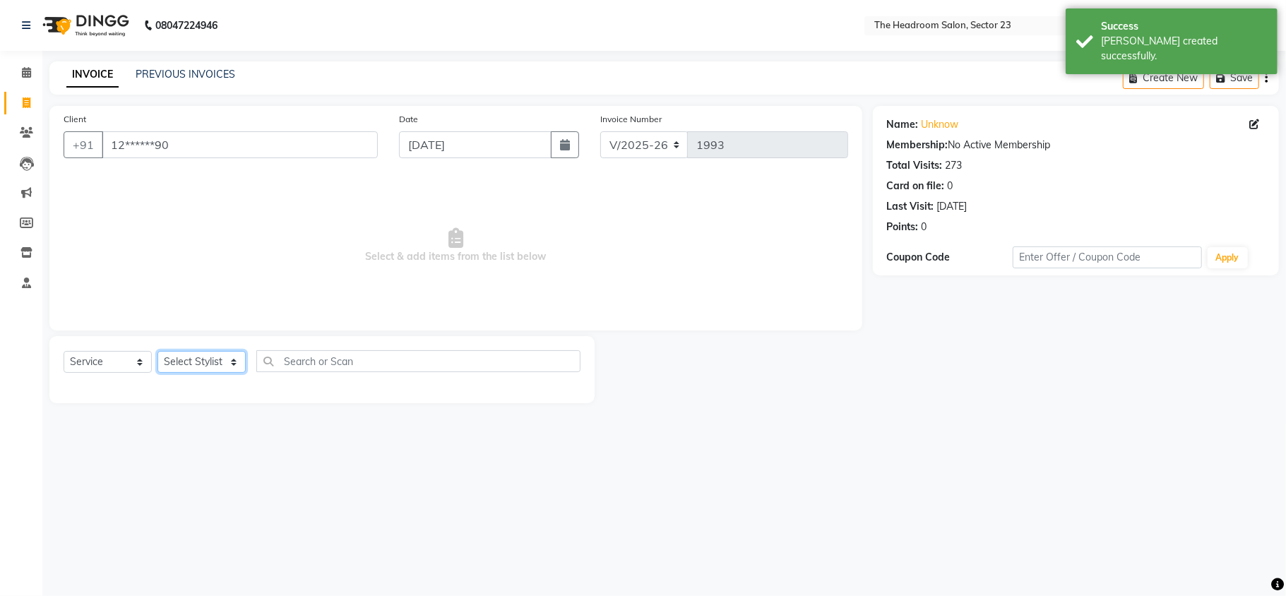
click at [201, 355] on select "Select Stylist [PERSON_NAME] [PERSON_NAME] [PERSON_NAME] Manager [PERSON_NAME] …" at bounding box center [202, 362] width 88 height 22
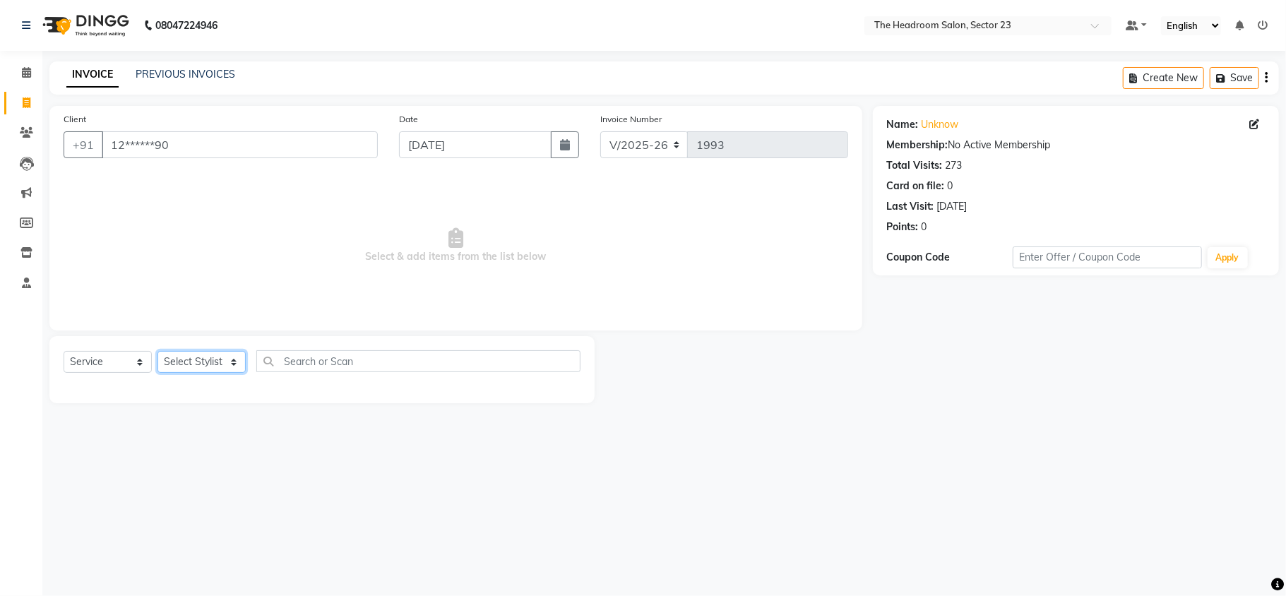
select select "64907"
click at [158, 351] on select "Select Stylist [PERSON_NAME] [PERSON_NAME] [PERSON_NAME] Manager [PERSON_NAME] …" at bounding box center [202, 362] width 88 height 22
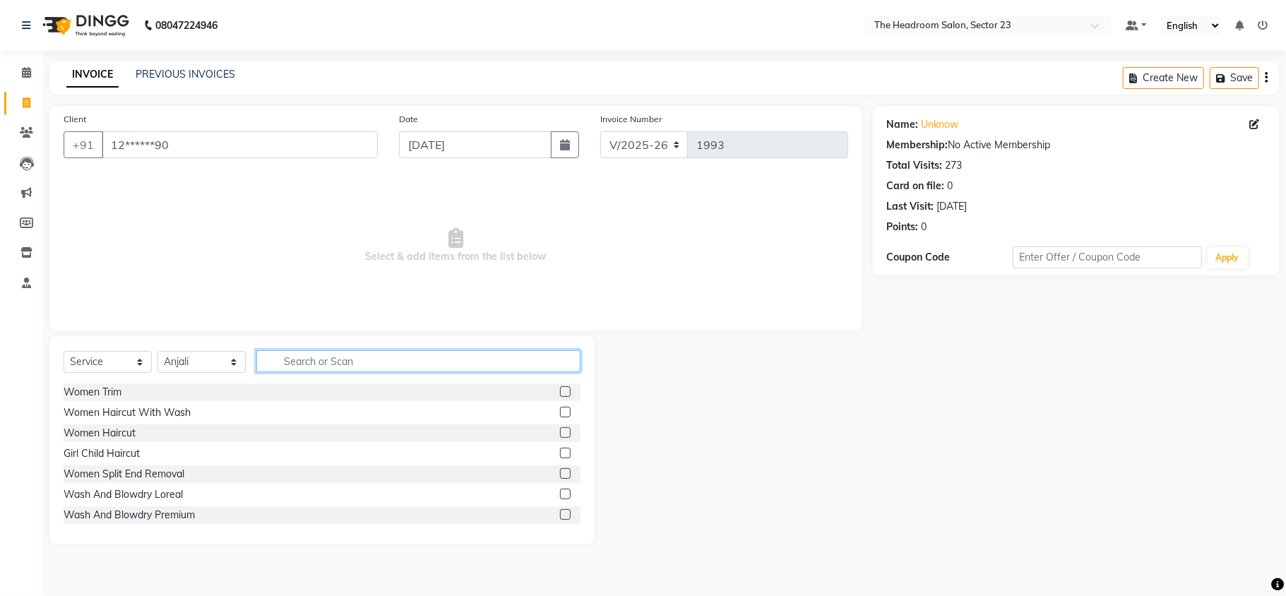
click at [316, 368] on input "text" at bounding box center [418, 361] width 324 height 22
type input "ey"
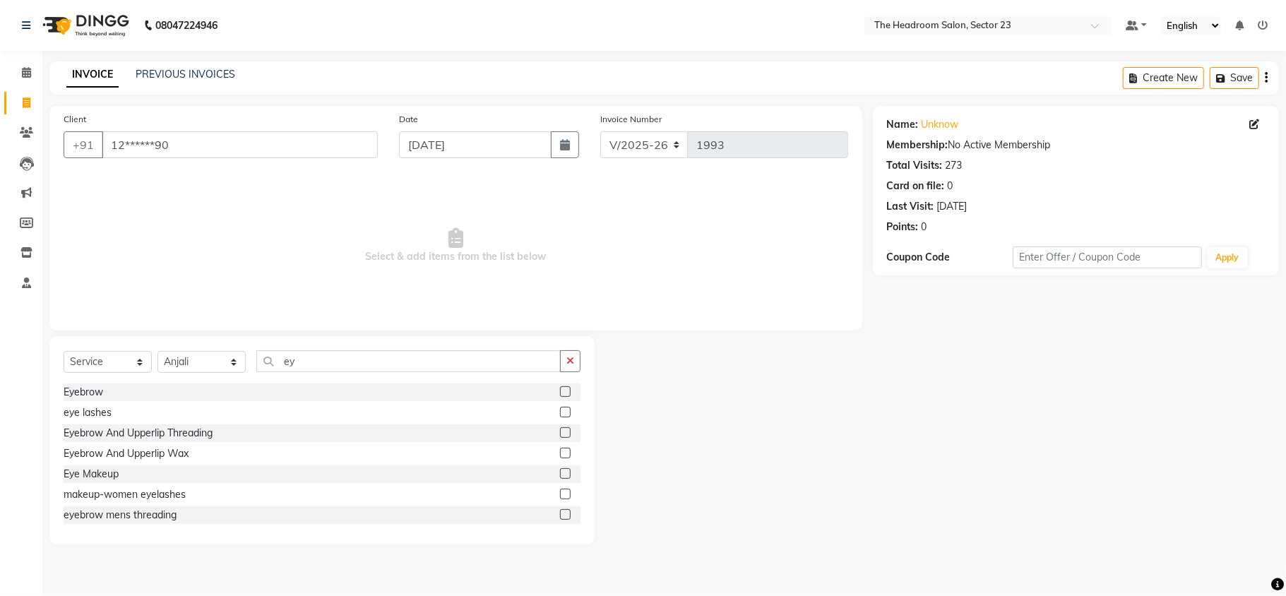
click at [560, 456] on label at bounding box center [565, 453] width 11 height 11
click at [560, 456] on input "checkbox" at bounding box center [564, 453] width 9 height 9
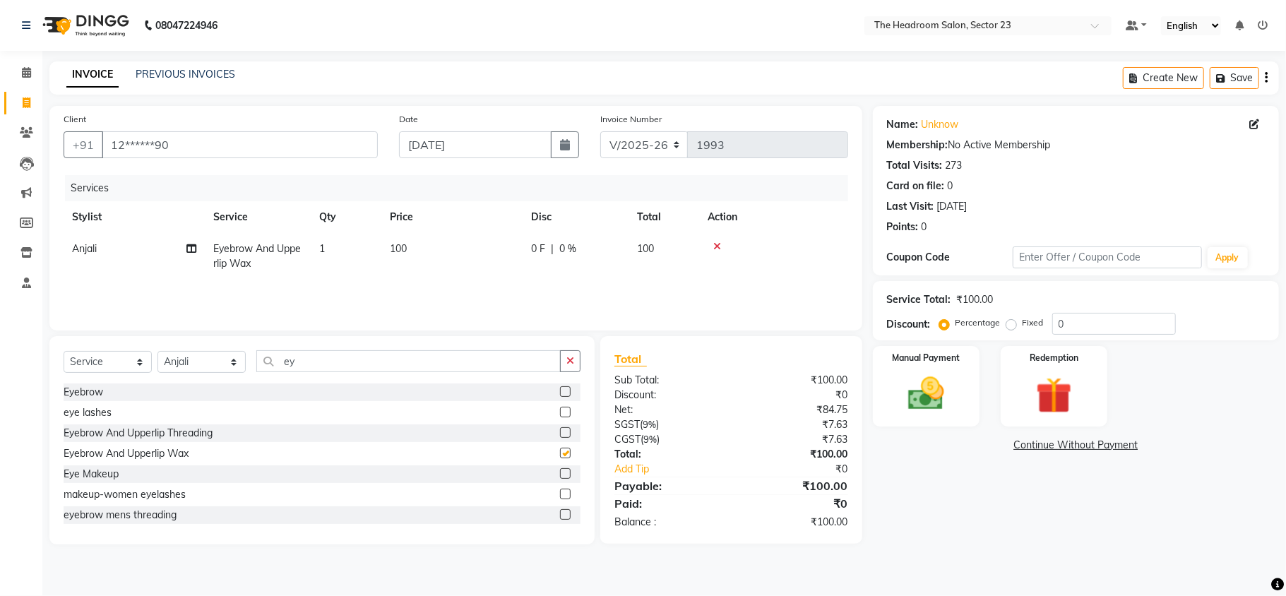
checkbox input "false"
click at [944, 374] on img at bounding box center [926, 394] width 61 height 44
click at [992, 444] on span "UPI" at bounding box center [986, 446] width 22 height 16
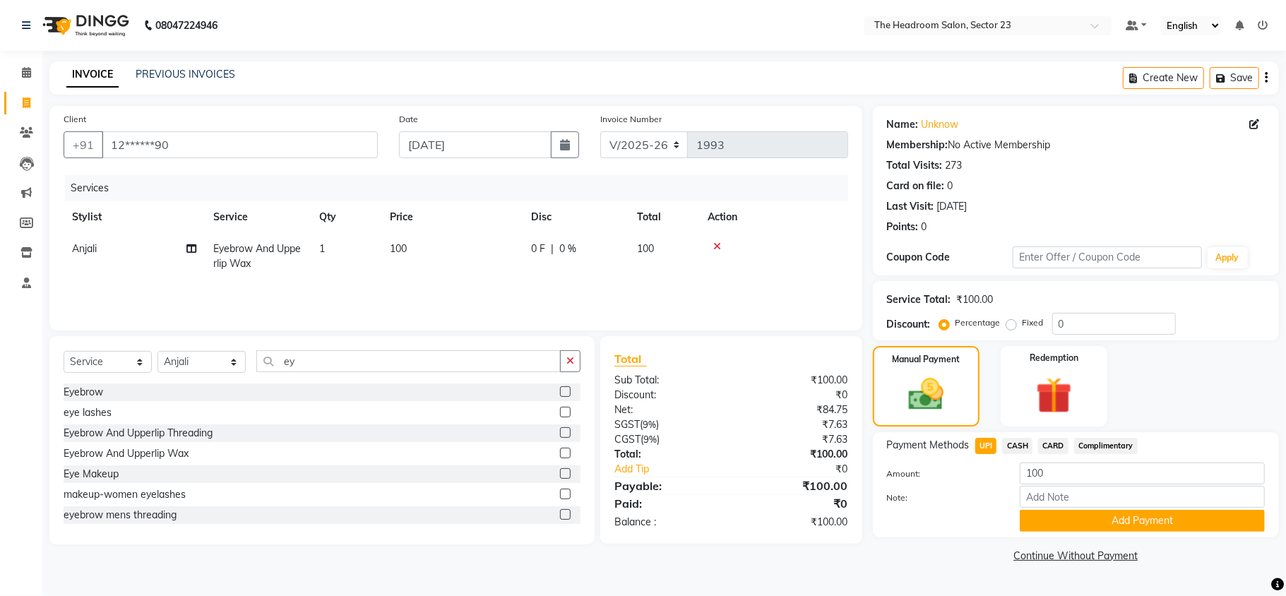
click at [1167, 538] on div "Payment Methods UPI CASH CARD Complimentary Amount: 100 Note: Add Payment" at bounding box center [1076, 484] width 406 height 105
click at [1157, 526] on button "Add Payment" at bounding box center [1142, 521] width 245 height 22
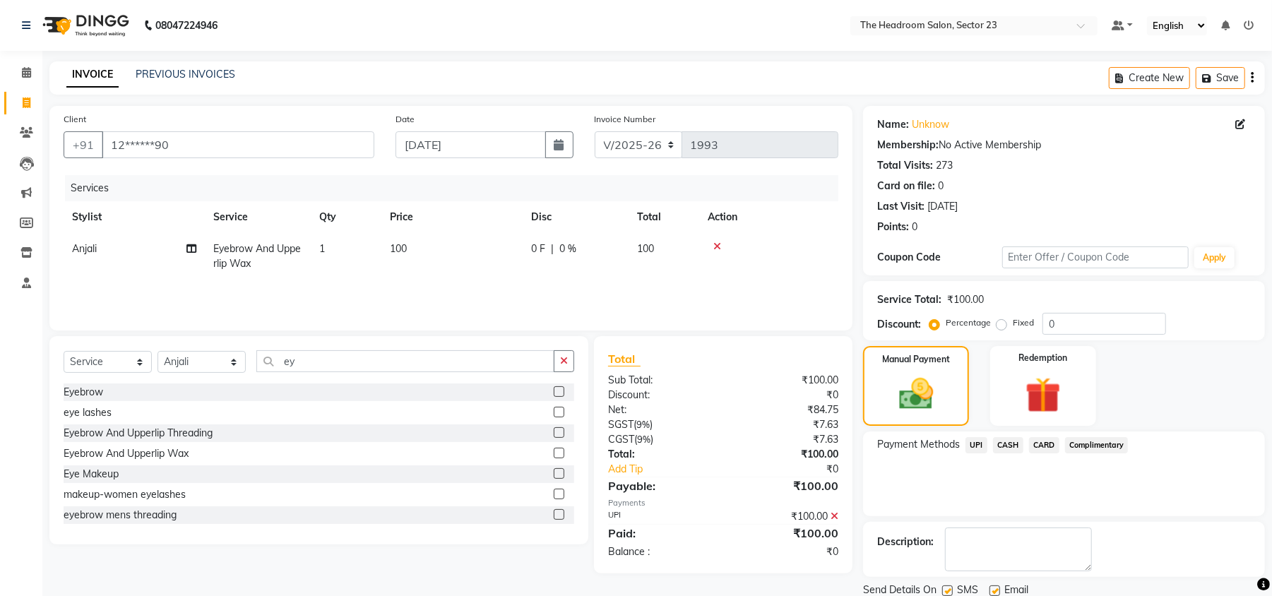
scroll to position [52, 0]
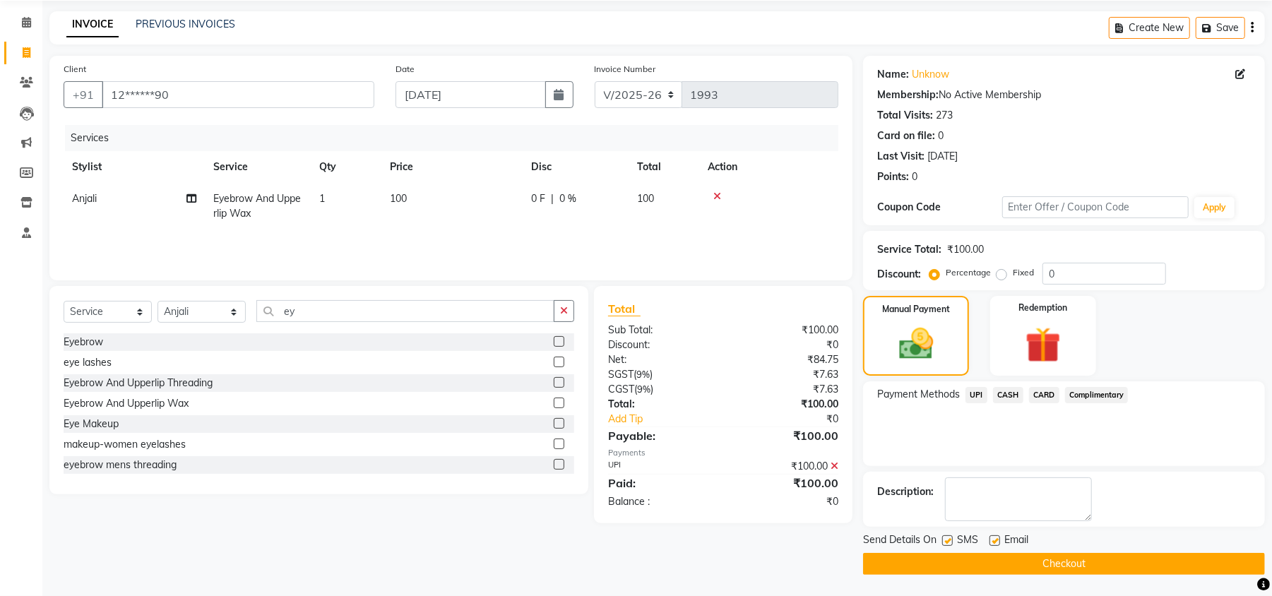
click at [1185, 557] on button "Checkout" at bounding box center [1064, 564] width 402 height 22
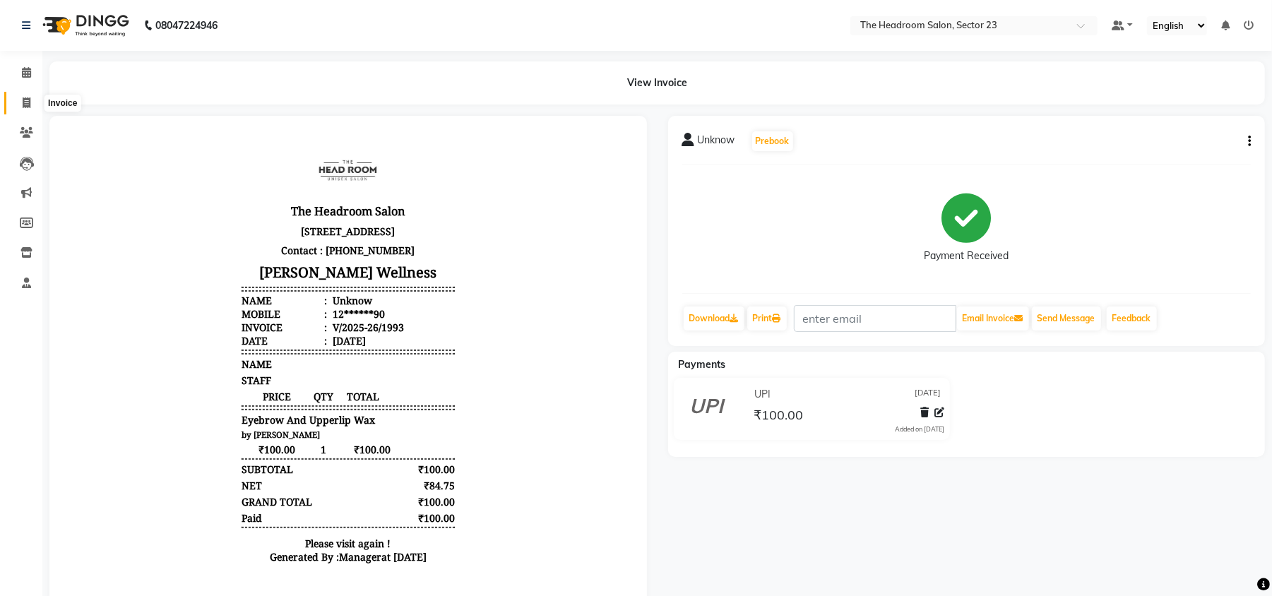
click at [35, 96] on span at bounding box center [26, 103] width 25 height 16
select select "service"
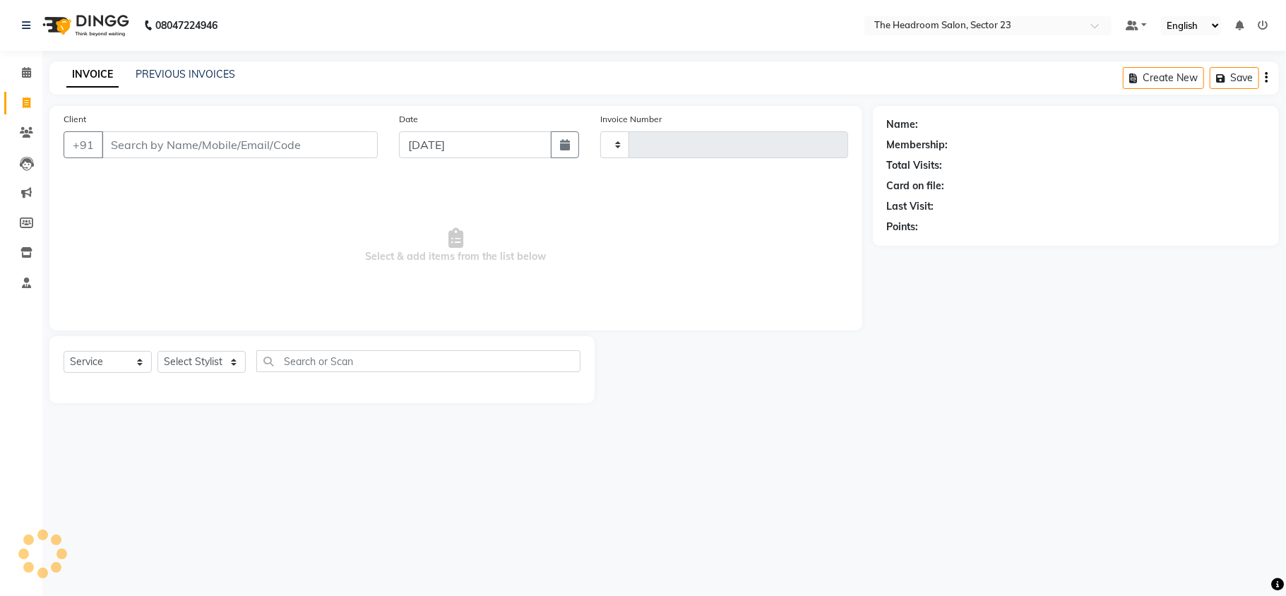
type input "1994"
select select "6796"
click at [167, 71] on link "PREVIOUS INVOICES" at bounding box center [186, 74] width 100 height 13
